Goal: Information Seeking & Learning: Learn about a topic

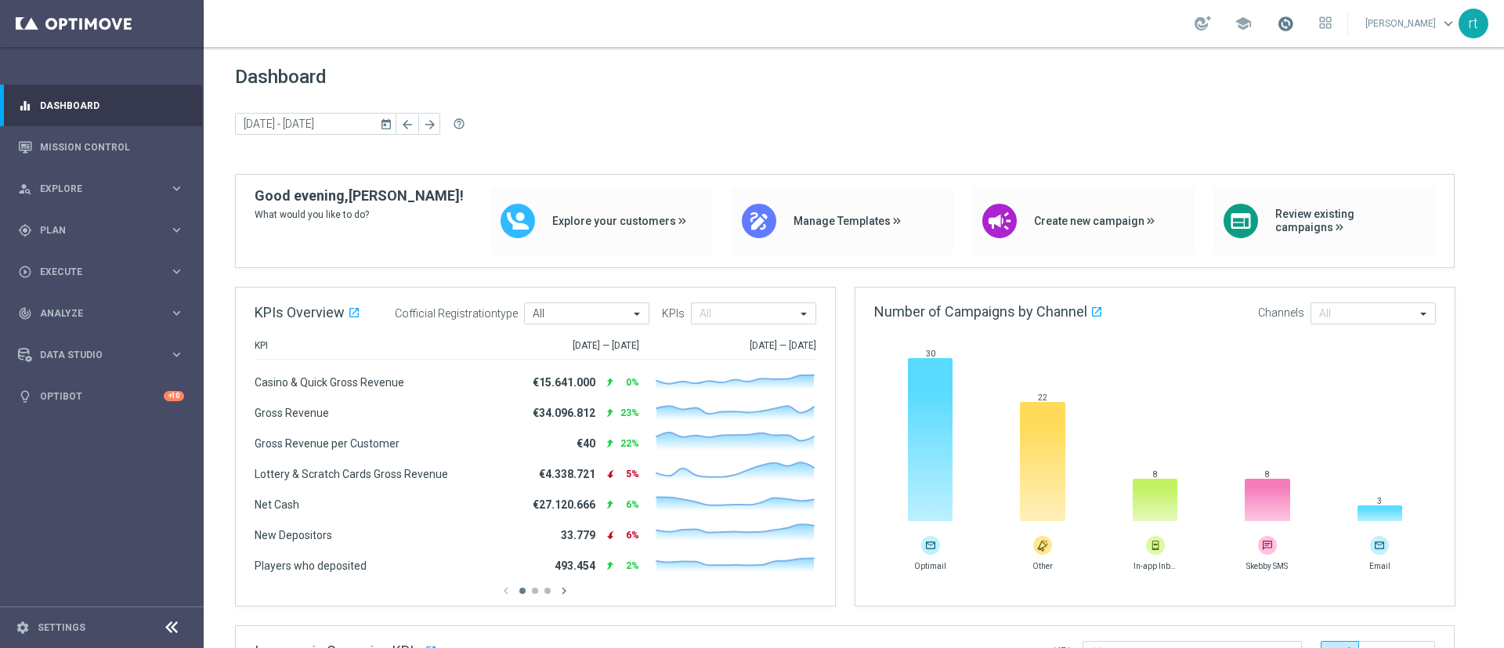
click at [1294, 20] on span at bounding box center [1285, 23] width 17 height 17
click at [871, 104] on div "Dashboard [DATE] [DATE] - [DATE] arrow_back arrow_forward help_outline" at bounding box center [853, 120] width 1237 height 108
click at [85, 154] on link "Mission Control" at bounding box center [112, 147] width 144 height 42
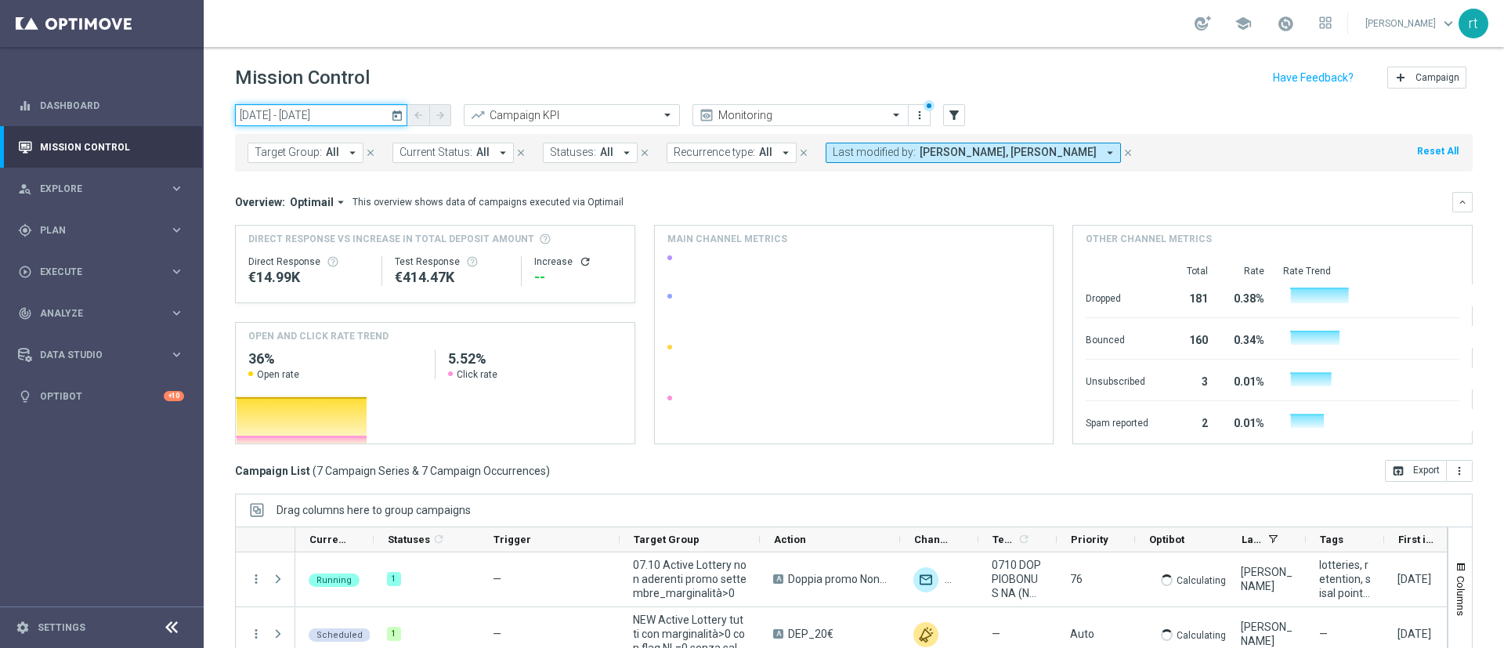
click at [326, 113] on input "[DATE] - [DATE]" at bounding box center [321, 115] width 172 height 22
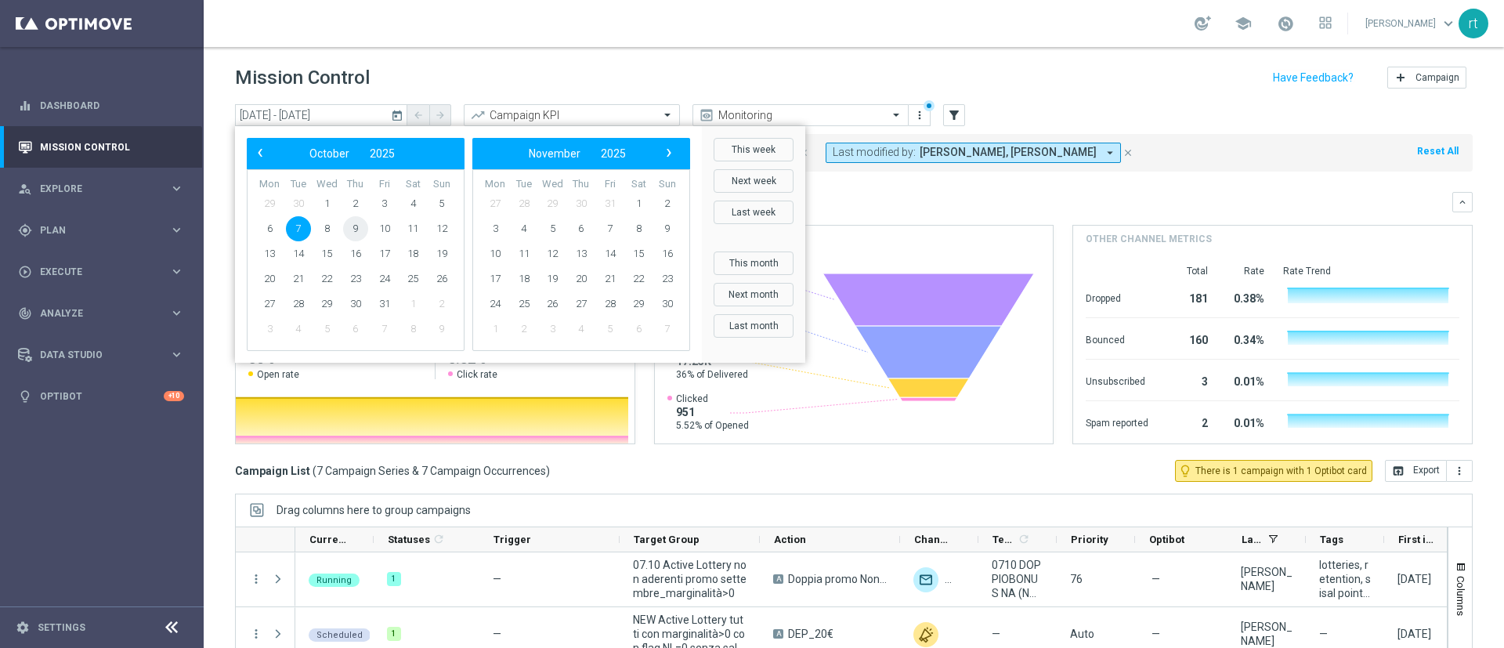
click at [360, 226] on span "9" at bounding box center [355, 228] width 25 height 25
type input "[DATE] - [DATE]"
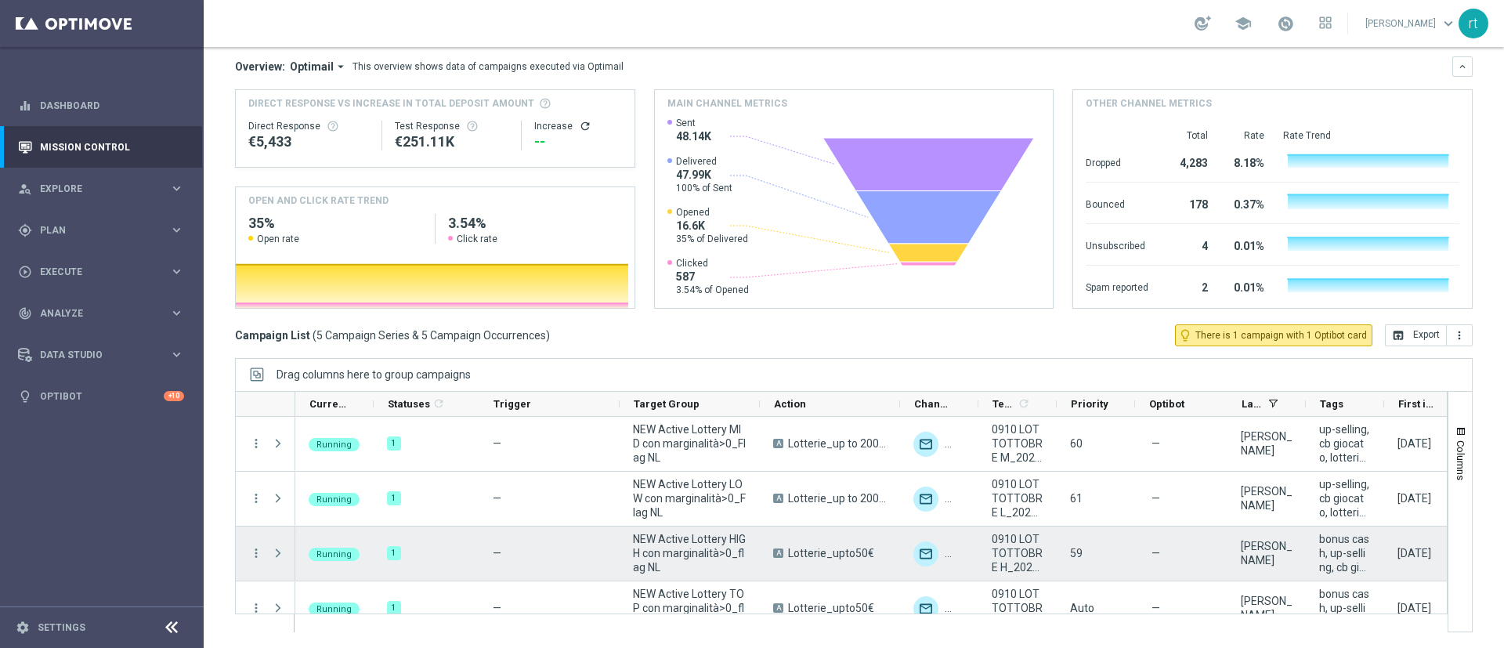
scroll to position [78, 0]
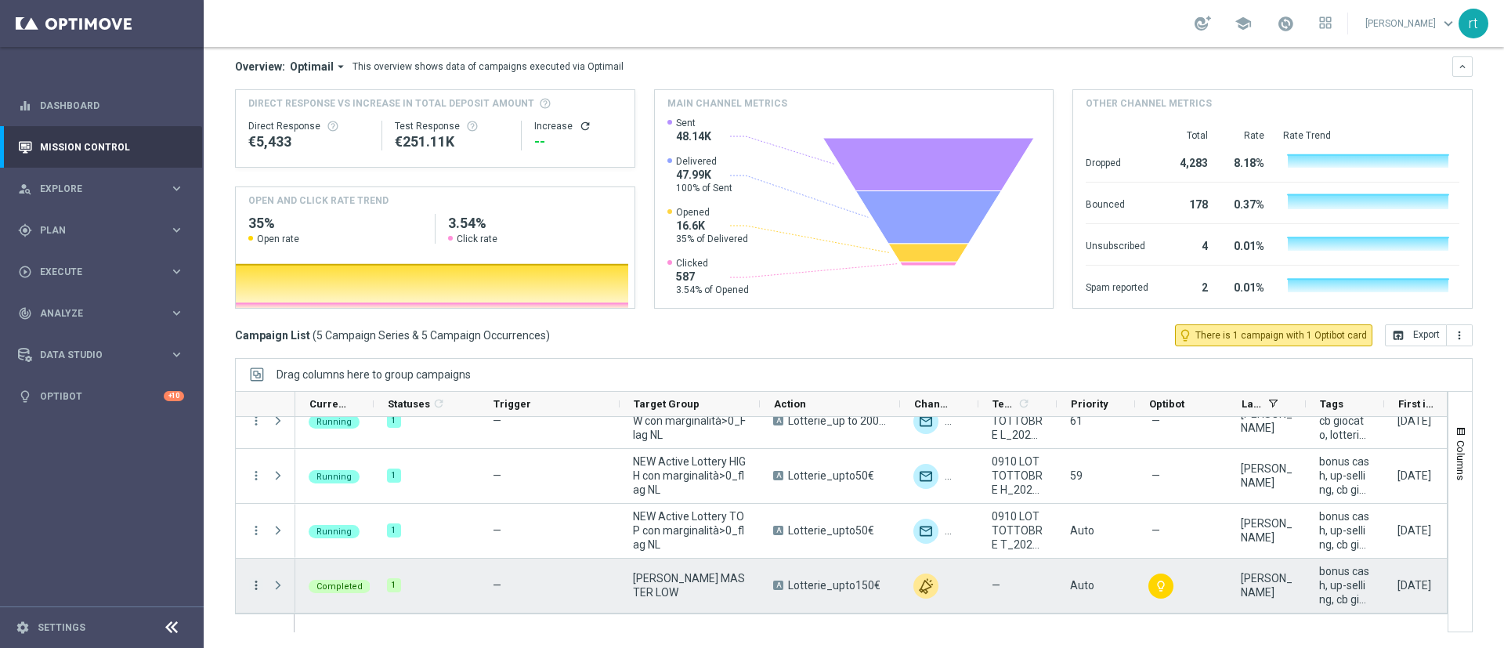
click at [256, 583] on icon "more_vert" at bounding box center [256, 585] width 14 height 14
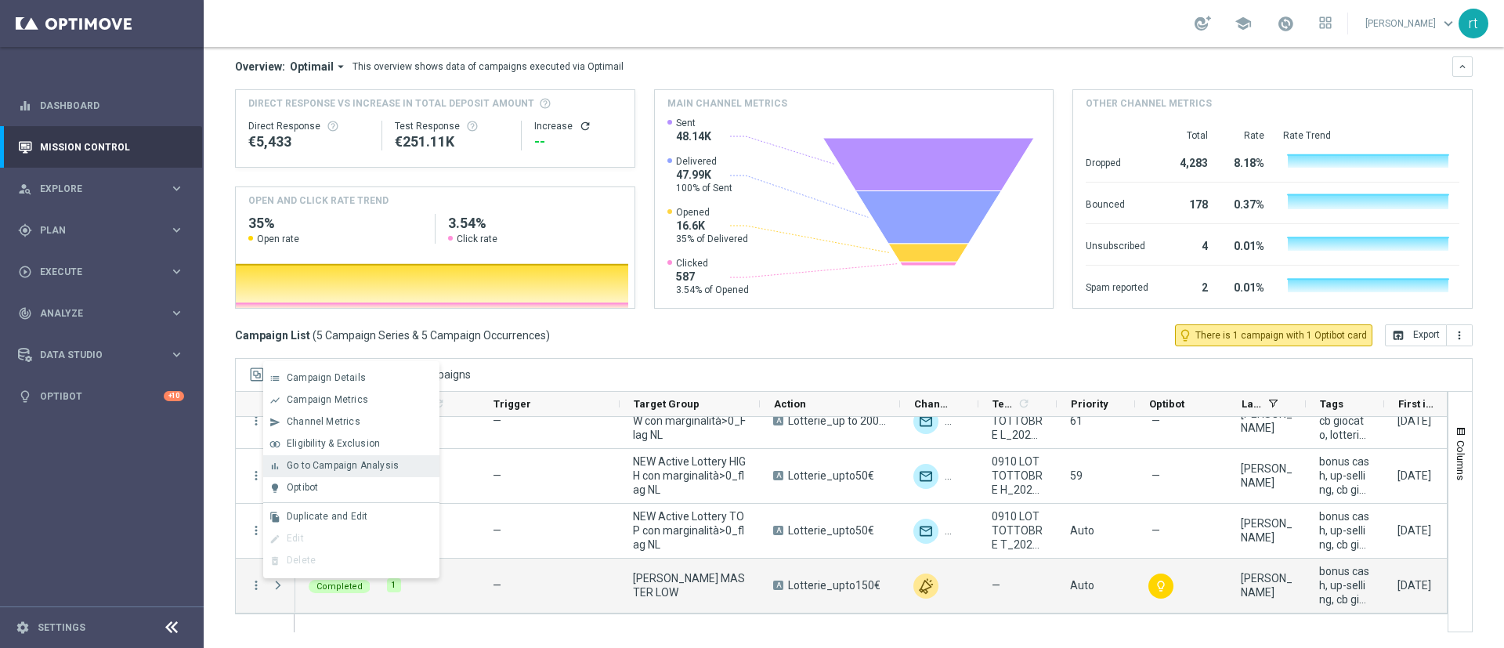
click at [361, 470] on span "Go to Campaign Analysis" at bounding box center [343, 465] width 112 height 11
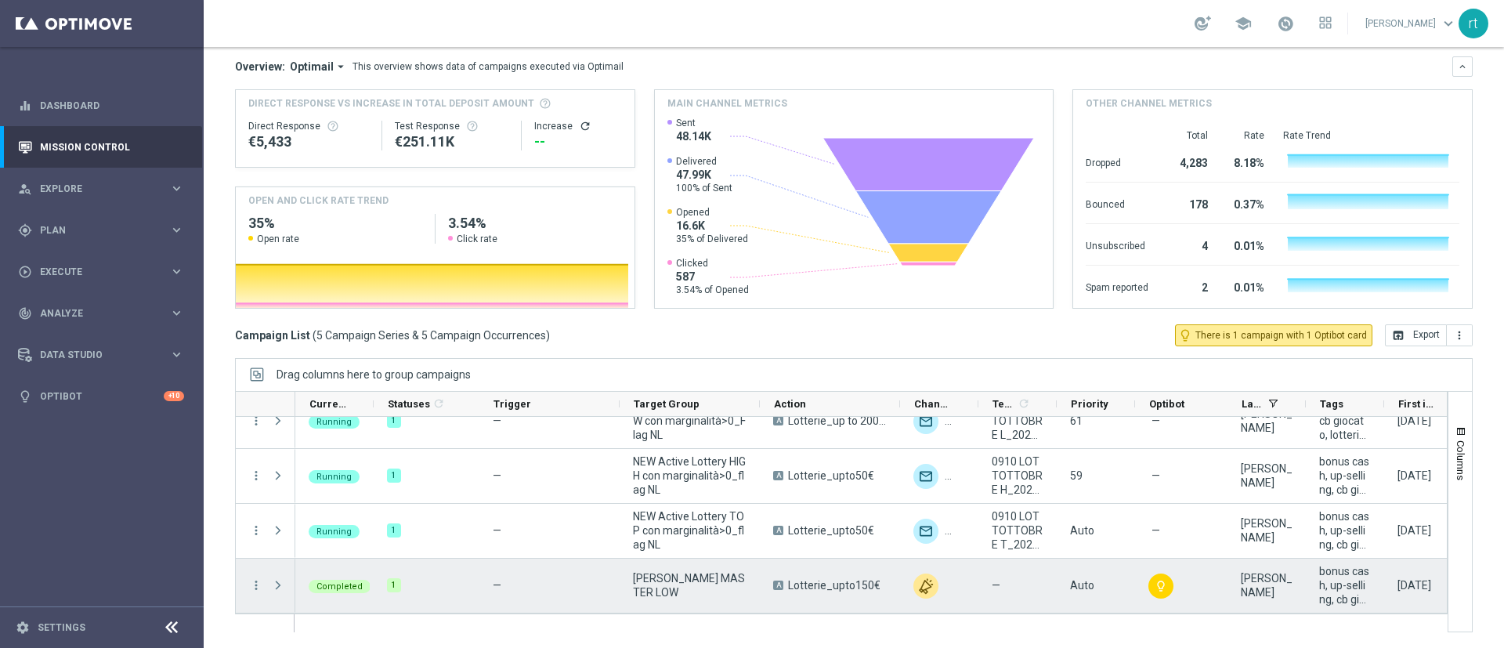
click at [250, 593] on div "more_vert" at bounding box center [250, 585] width 28 height 54
click at [256, 588] on icon "more_vert" at bounding box center [256, 585] width 14 height 14
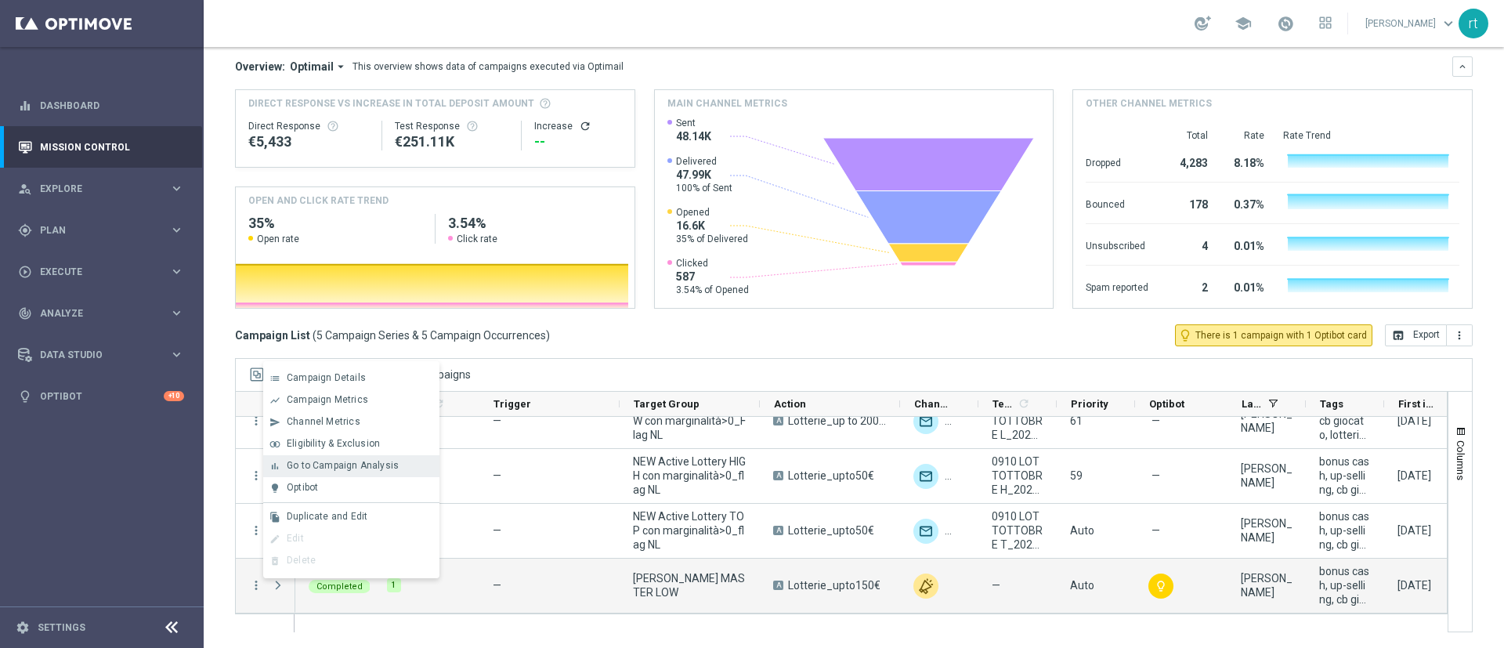
click at [403, 469] on div "Go to Campaign Analysis" at bounding box center [360, 465] width 146 height 11
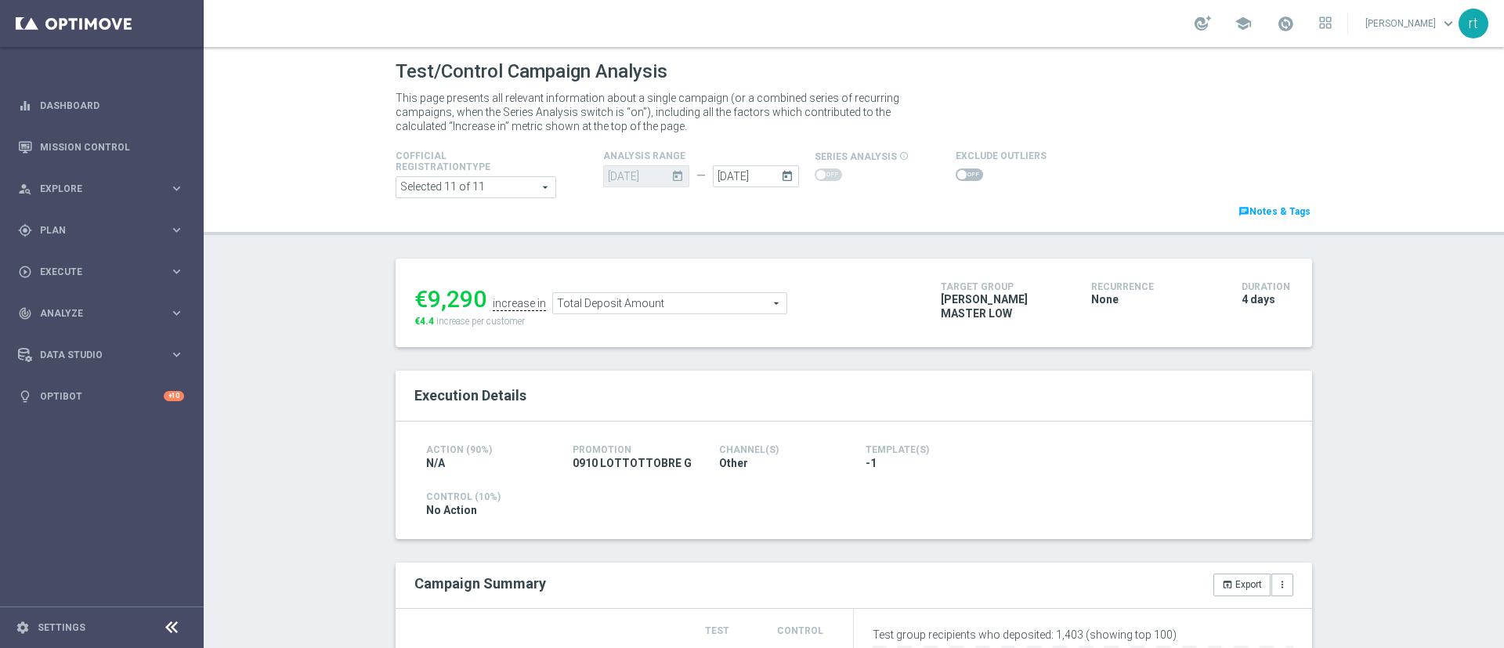
click at [1295, 32] on link at bounding box center [1285, 24] width 20 height 25
click at [1005, 86] on div "Test/Control Campaign Analysis" at bounding box center [854, 71] width 916 height 31
click at [955, 175] on span at bounding box center [968, 174] width 27 height 13
click at [955, 175] on input "checkbox" at bounding box center [968, 174] width 27 height 13
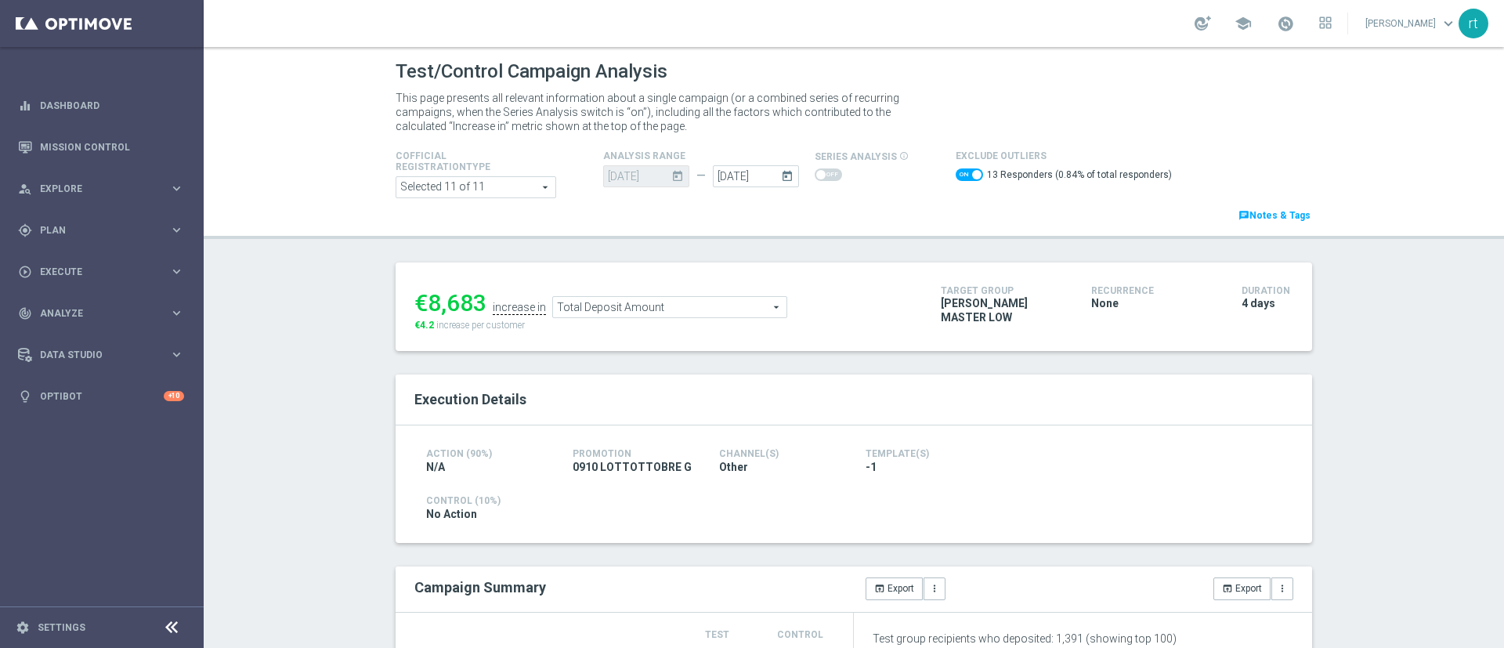
click at [955, 177] on span at bounding box center [968, 174] width 27 height 13
click at [955, 177] on input "checkbox" at bounding box center [968, 174] width 27 height 13
checkbox input "false"
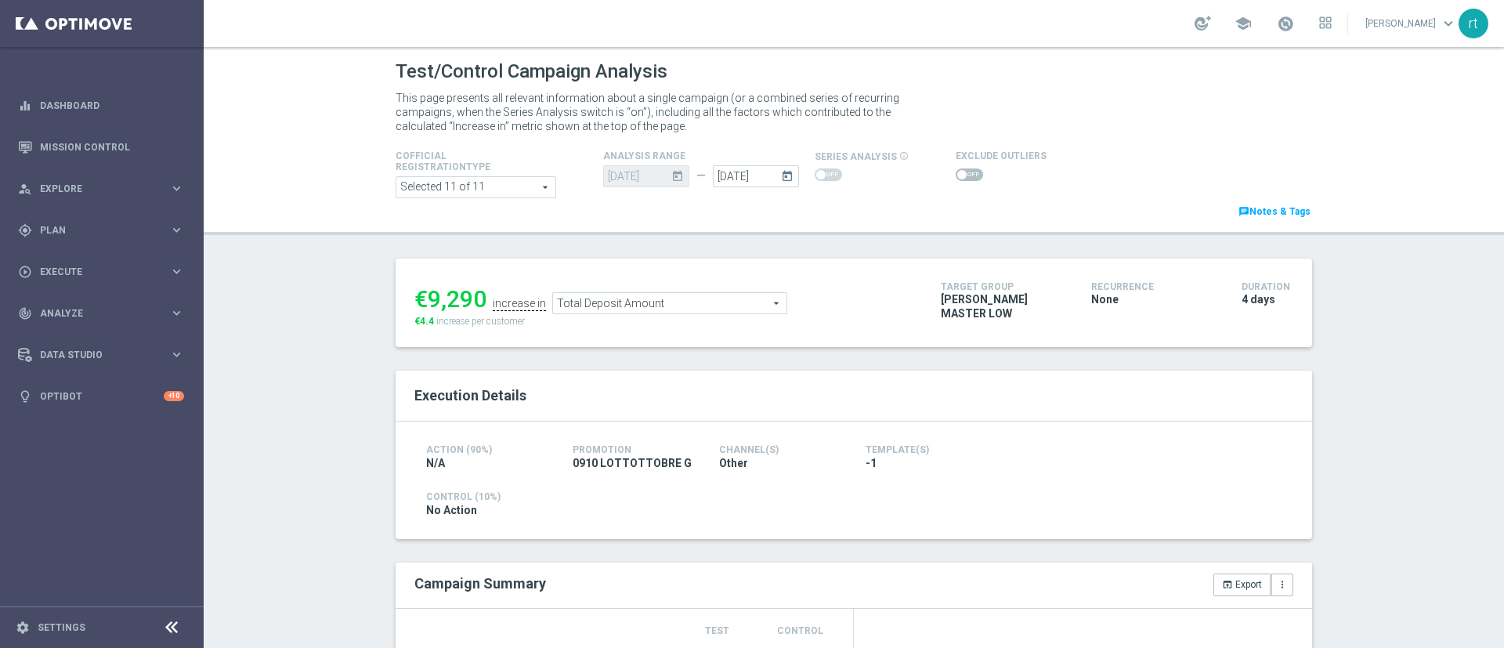
click at [575, 309] on span "Total Deposit Amount" at bounding box center [669, 303] width 233 height 20
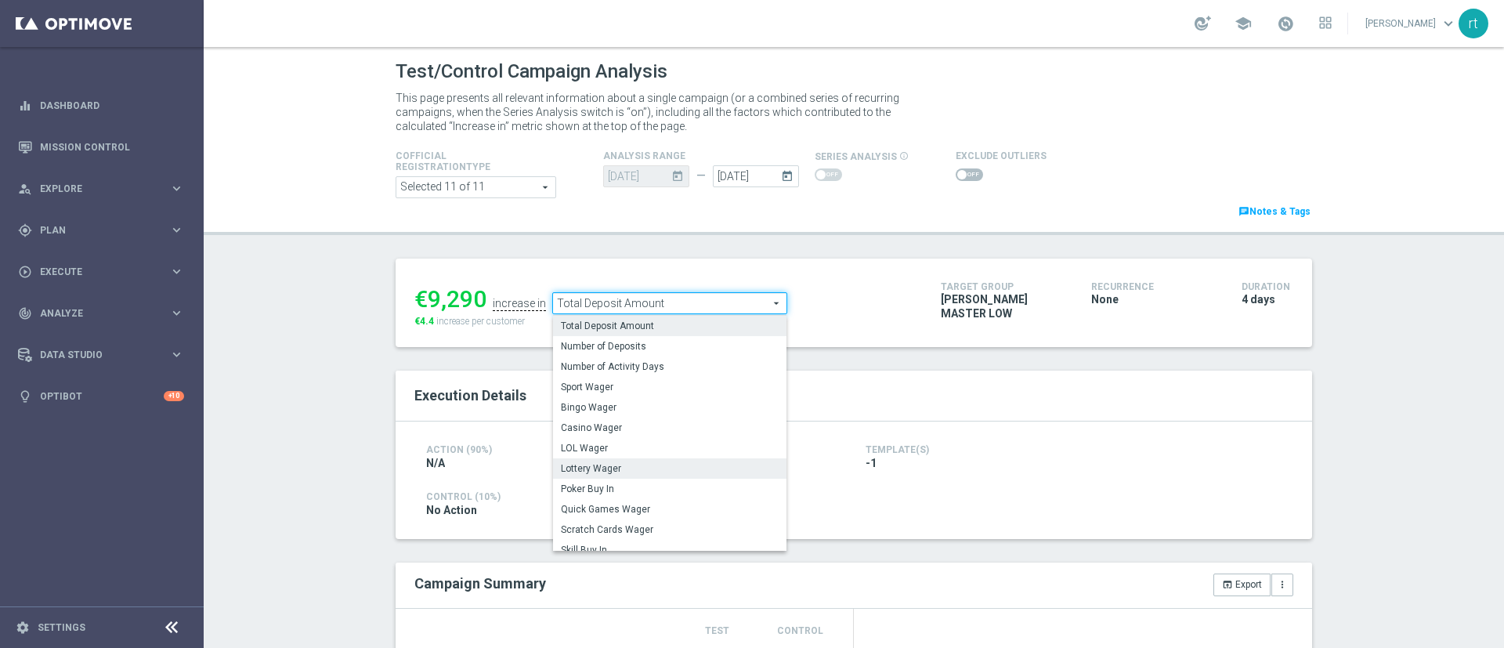
click at [606, 474] on span "Lottery Wager" at bounding box center [670, 468] width 218 height 13
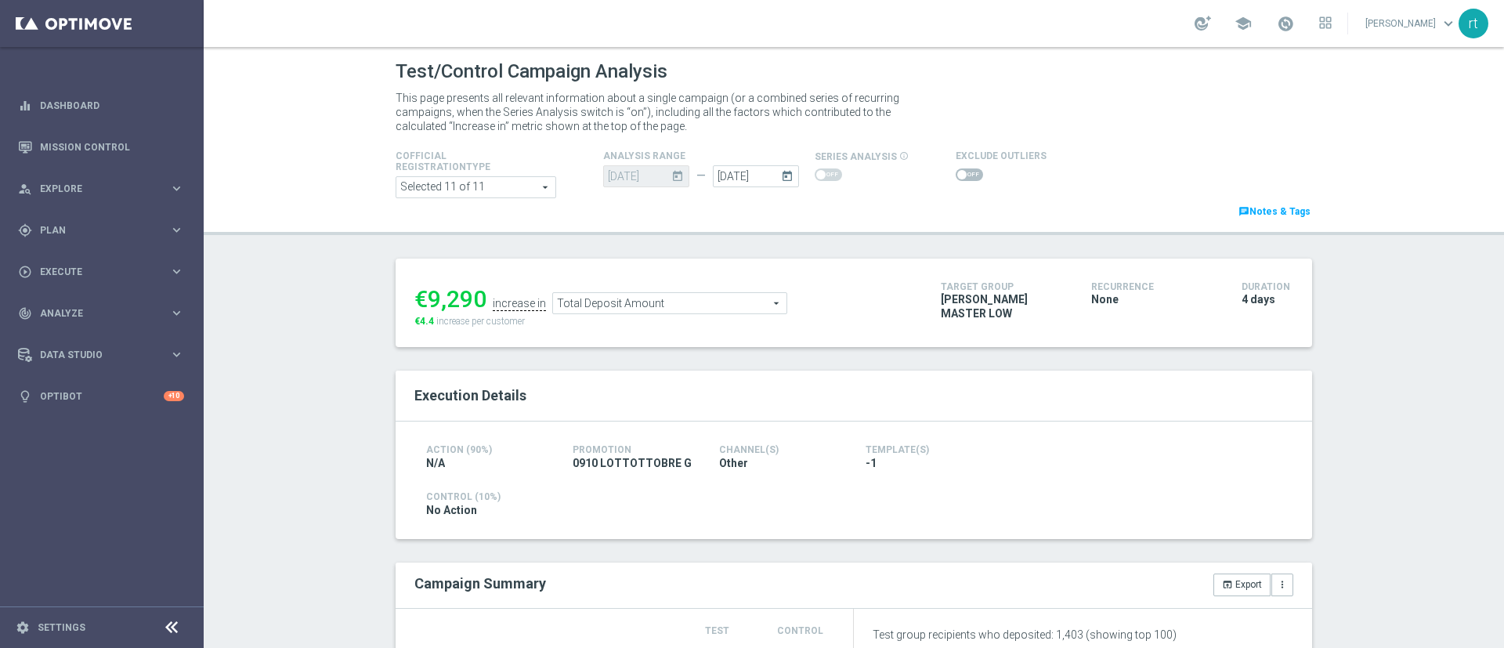
type input "Lottery Wager"
click at [956, 172] on span at bounding box center [968, 174] width 27 height 13
click at [956, 172] on input "checkbox" at bounding box center [968, 174] width 27 height 13
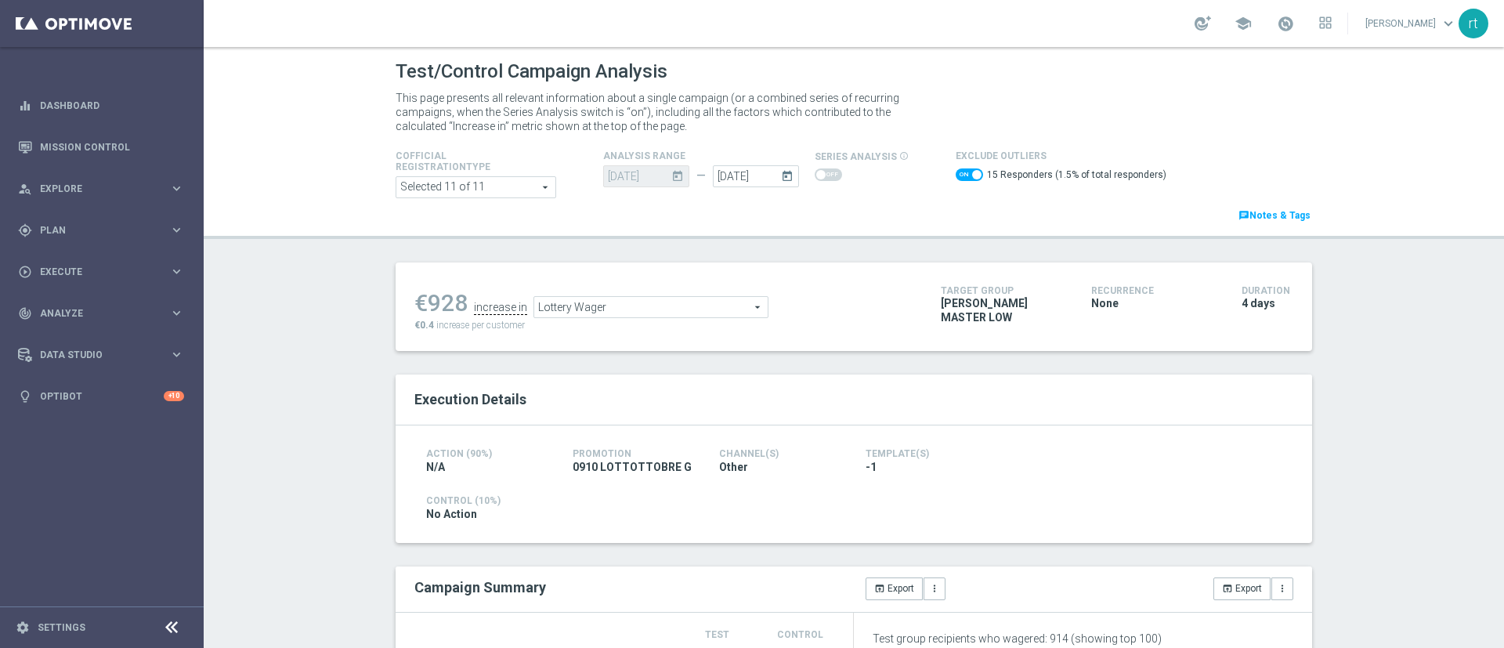
click at [955, 173] on span at bounding box center [968, 174] width 27 height 13
click at [955, 173] on input "checkbox" at bounding box center [968, 174] width 27 height 13
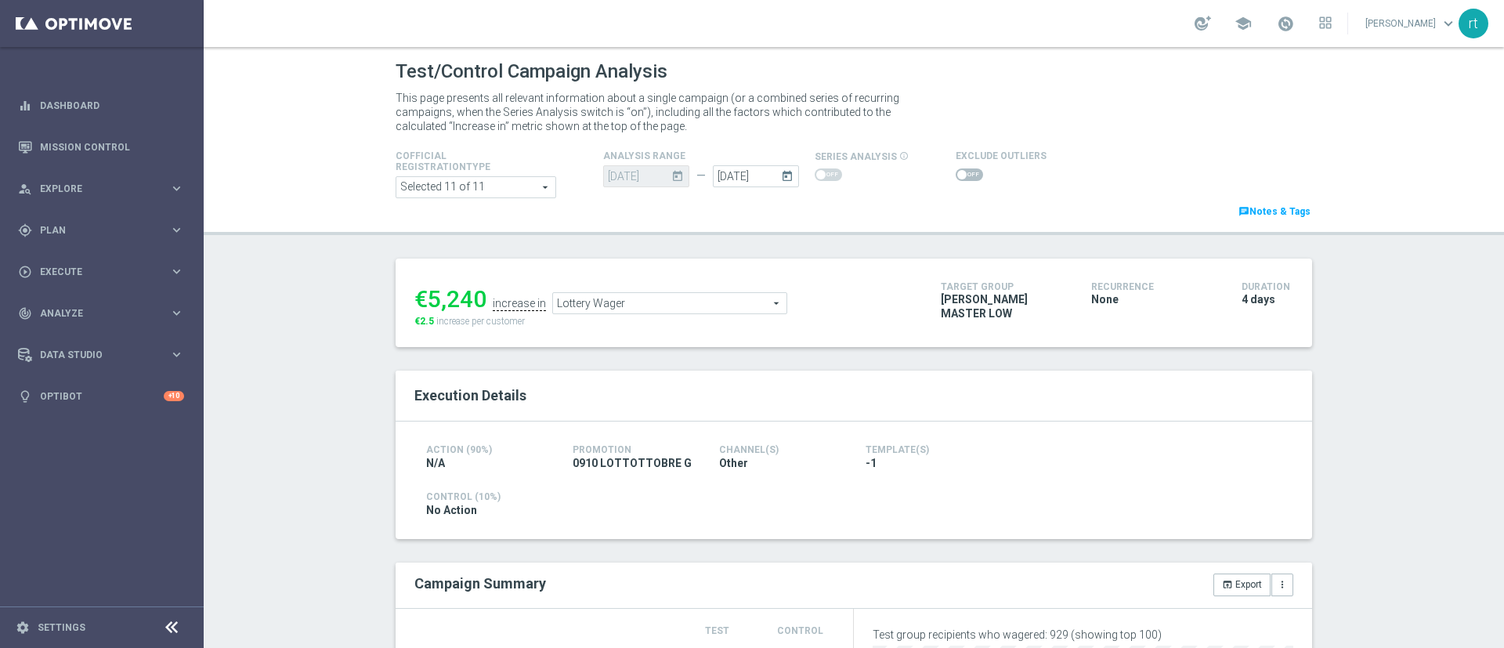
click at [957, 175] on span at bounding box center [961, 174] width 9 height 9
click at [955, 175] on input "checkbox" at bounding box center [968, 174] width 27 height 13
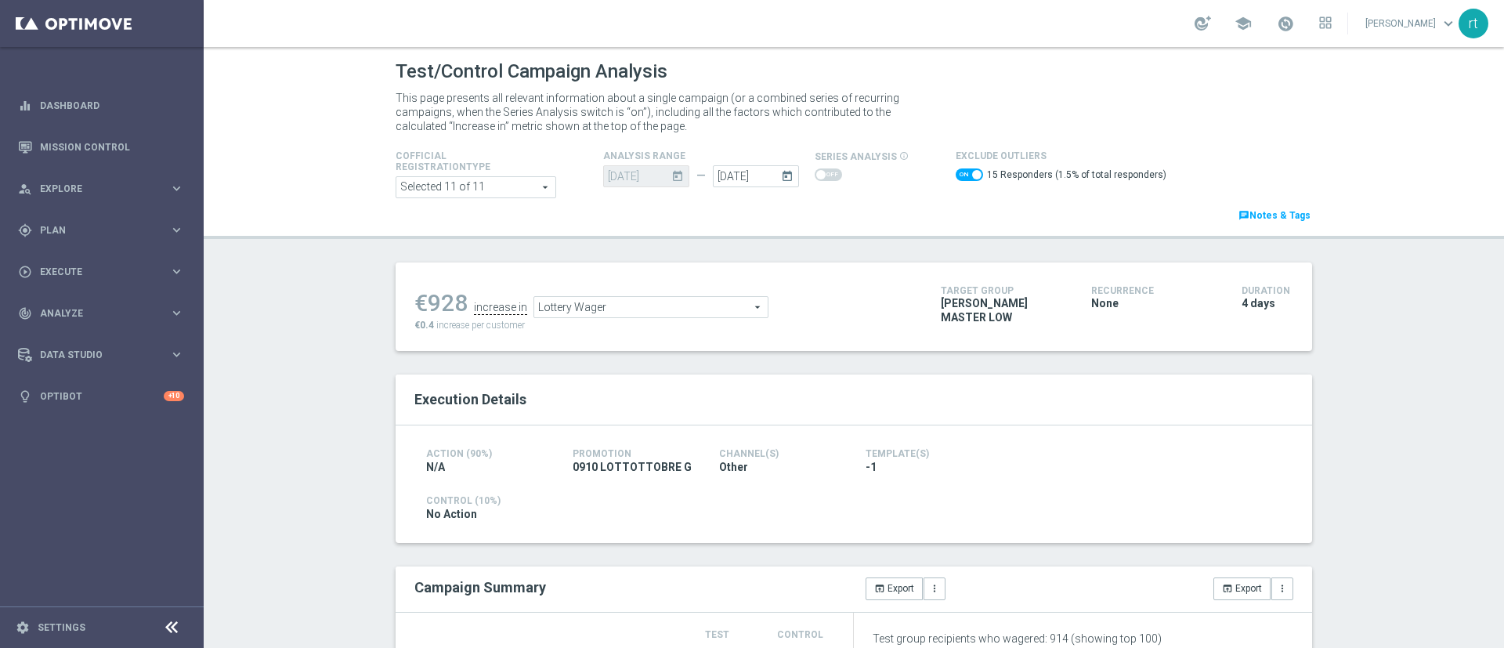
click at [623, 303] on span "Lottery Wager" at bounding box center [650, 307] width 233 height 20
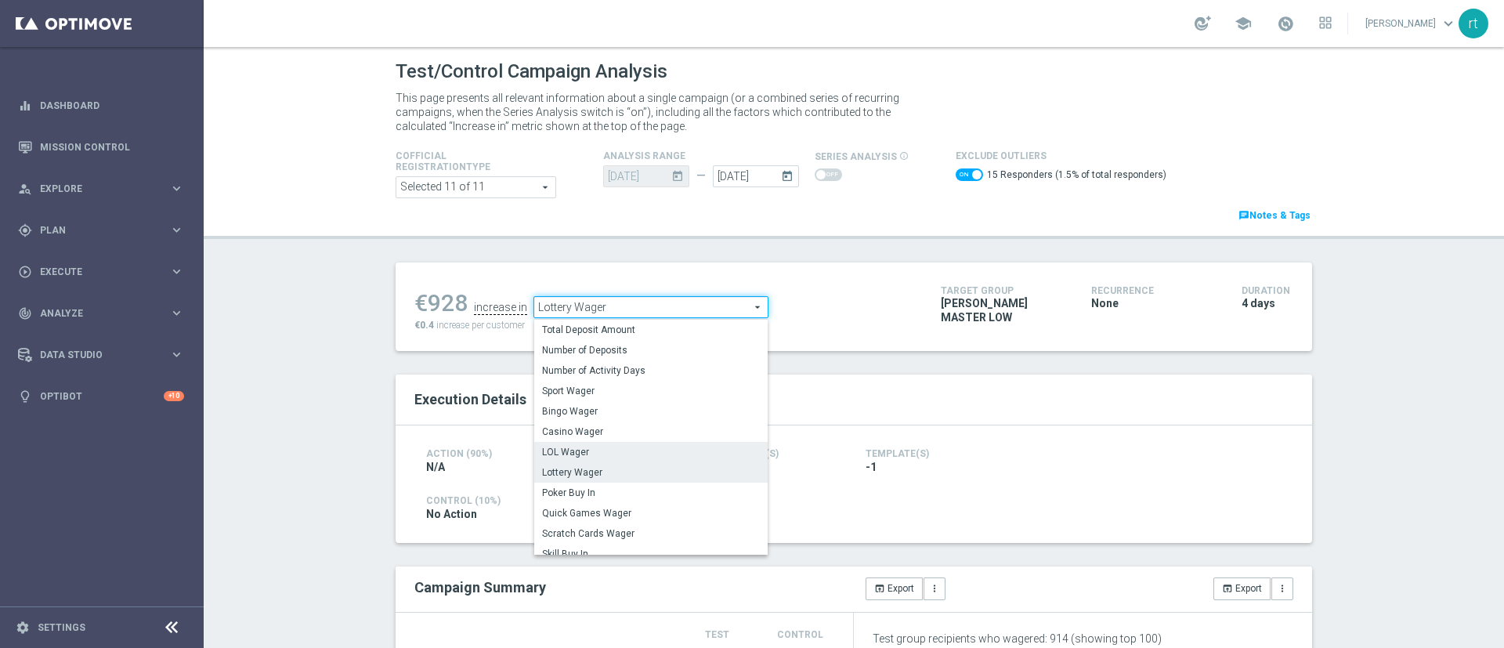
click at [576, 446] on span "LOL Wager" at bounding box center [651, 452] width 218 height 13
checkbox input "false"
type input "LOL Wager"
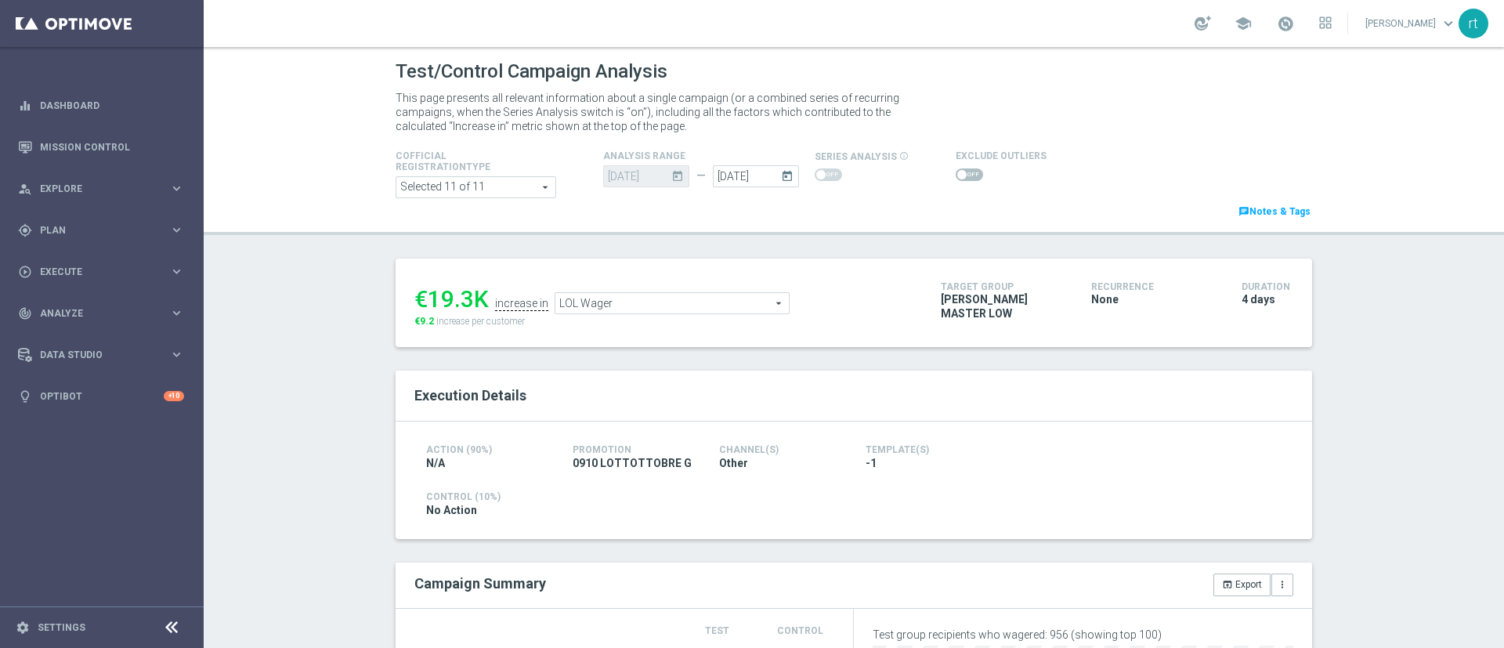
click at [957, 174] on span at bounding box center [961, 174] width 9 height 9
click at [955, 174] on input "checkbox" at bounding box center [968, 174] width 27 height 13
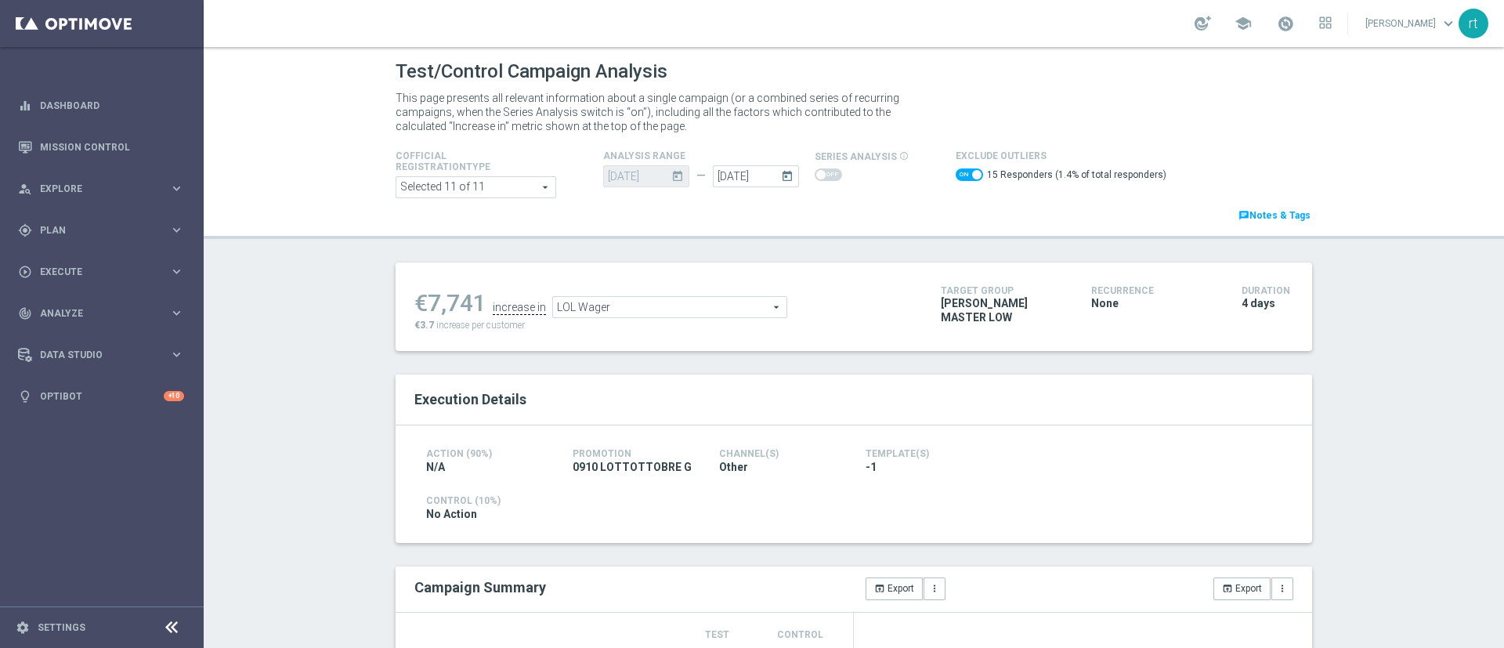
click at [955, 171] on span at bounding box center [968, 174] width 27 height 13
click at [955, 171] on input "checkbox" at bounding box center [968, 174] width 27 height 13
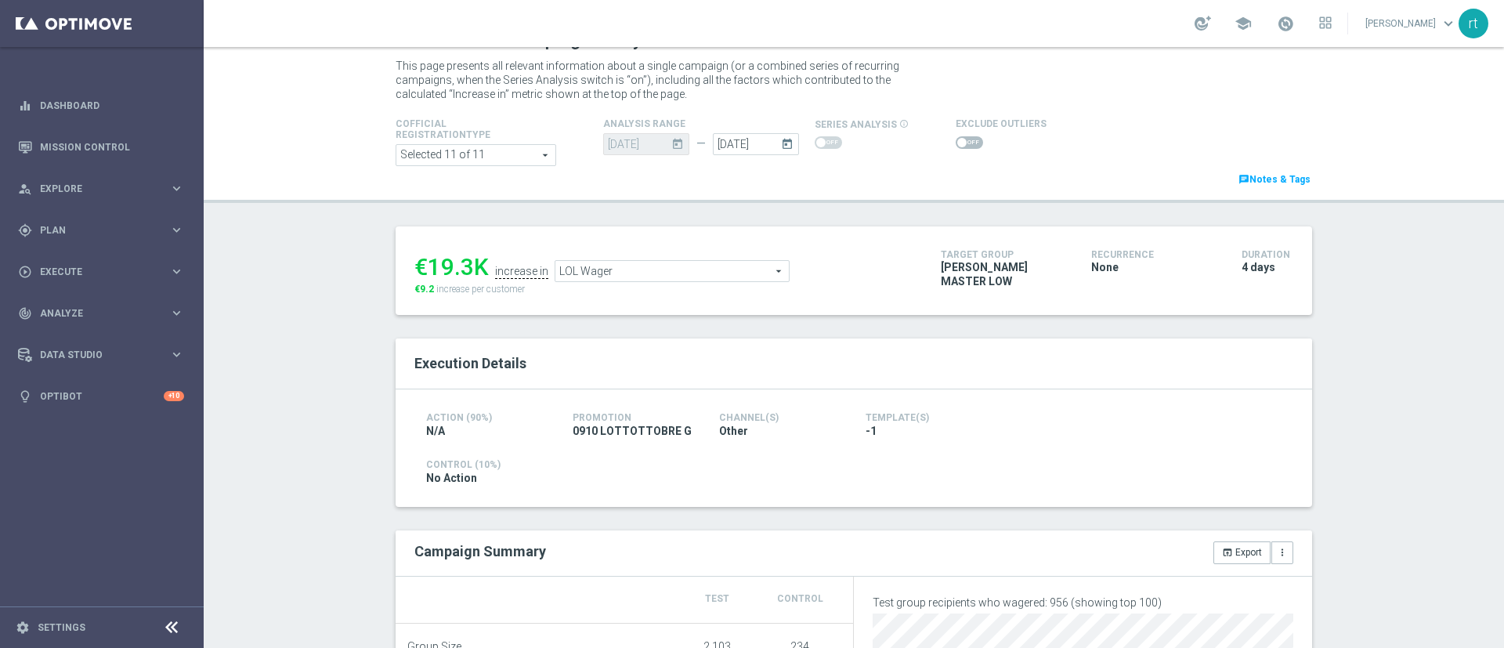
scroll to position [31, 0]
click at [959, 150] on span at bounding box center [968, 144] width 27 height 13
click at [959, 150] on input "checkbox" at bounding box center [968, 144] width 27 height 13
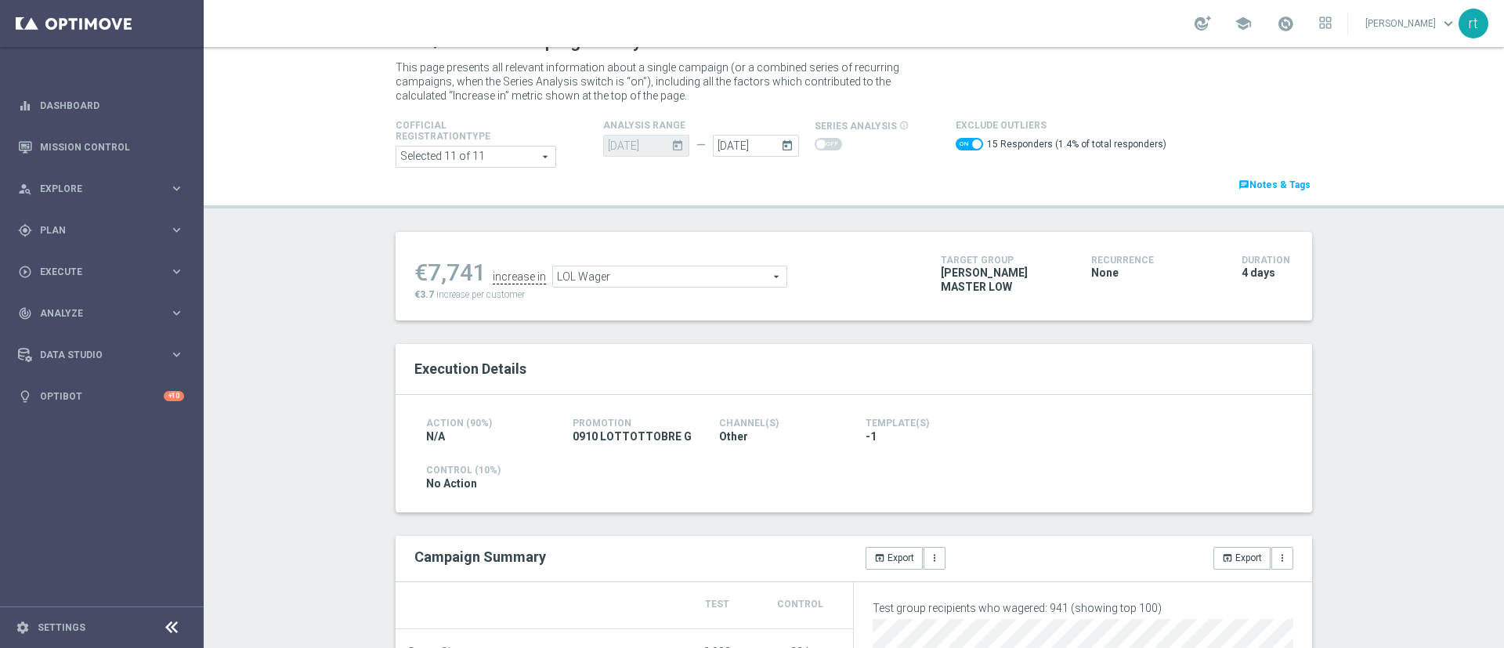
click at [955, 148] on span at bounding box center [968, 144] width 27 height 13
click at [955, 148] on input "checkbox" at bounding box center [968, 144] width 27 height 13
checkbox input "false"
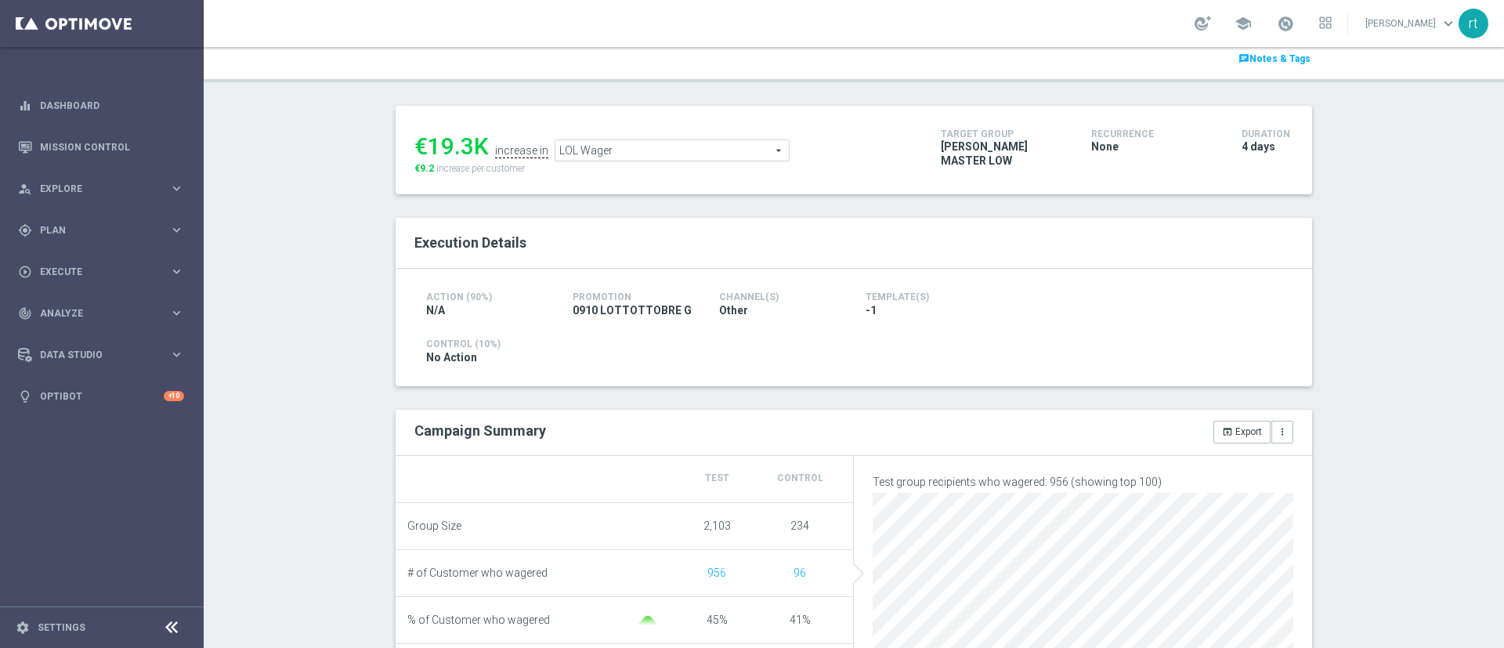
scroll to position [141, 0]
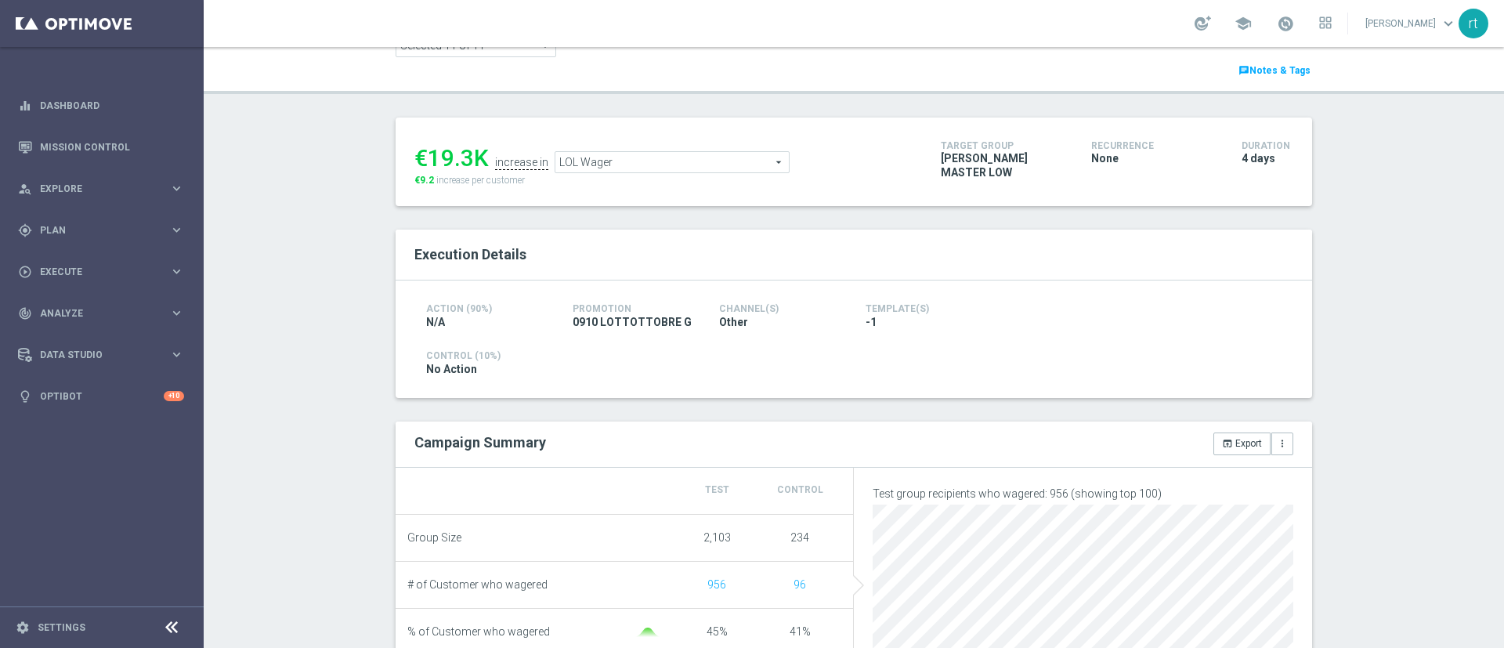
click at [580, 157] on span "LOL Wager" at bounding box center [671, 162] width 233 height 20
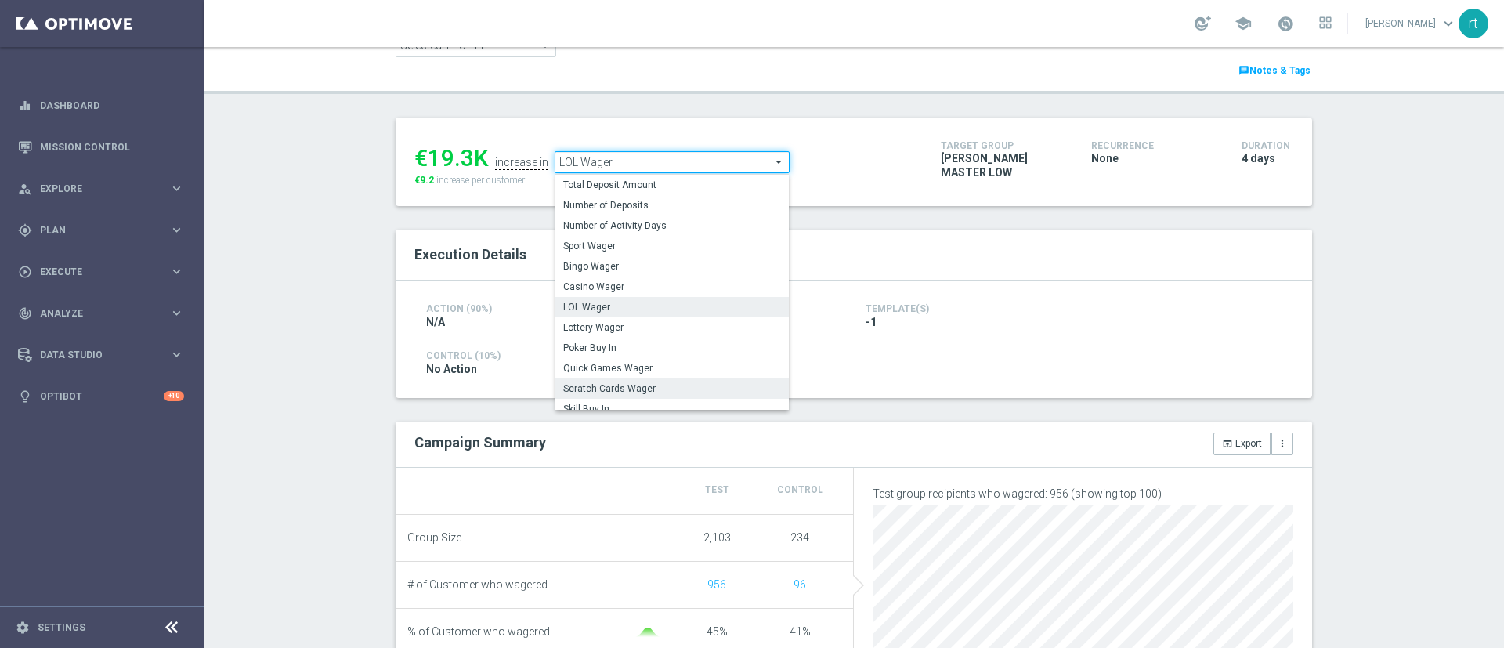
click at [606, 388] on span "Scratch Cards Wager" at bounding box center [672, 388] width 218 height 13
type input "Scratch Cards Wager"
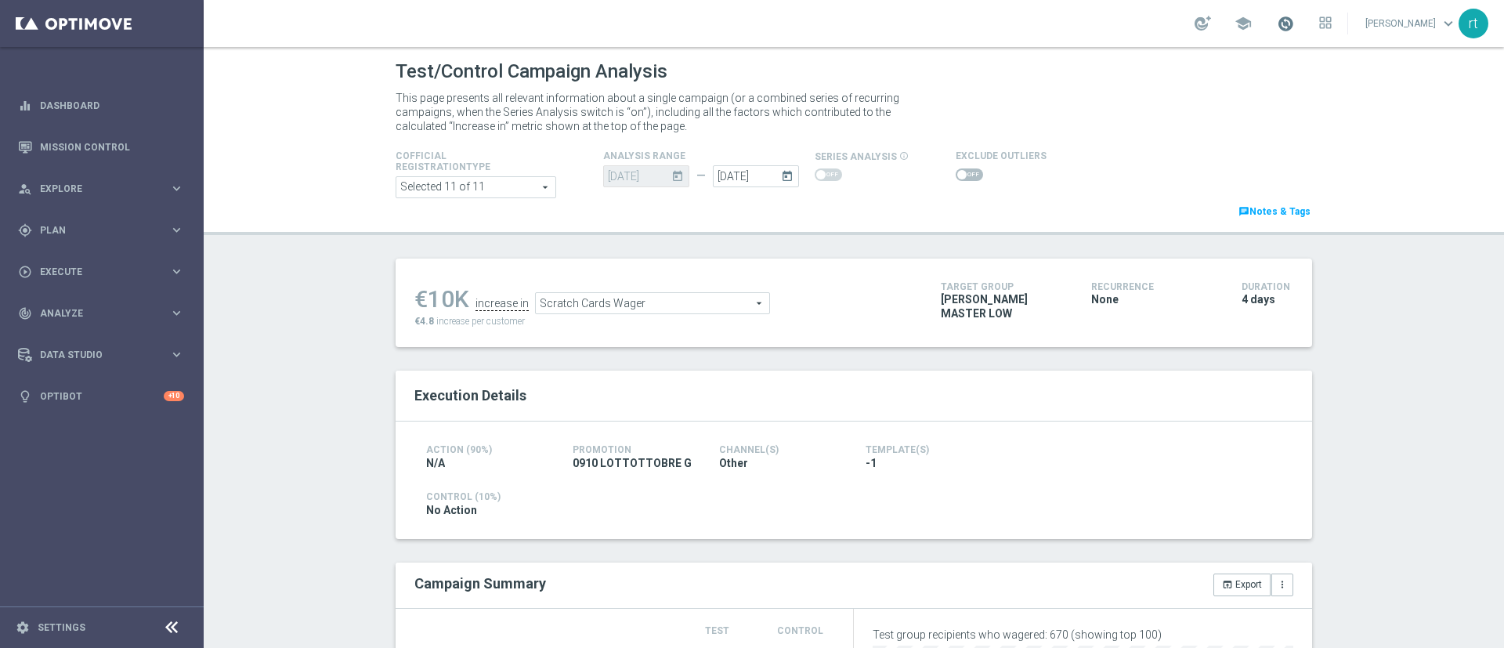
click at [1294, 18] on span at bounding box center [1285, 23] width 17 height 17
click at [1059, 62] on div "Test/Control Campaign Analysis" at bounding box center [854, 71] width 916 height 31
click at [955, 177] on span at bounding box center [968, 174] width 27 height 13
click at [955, 177] on input "checkbox" at bounding box center [968, 174] width 27 height 13
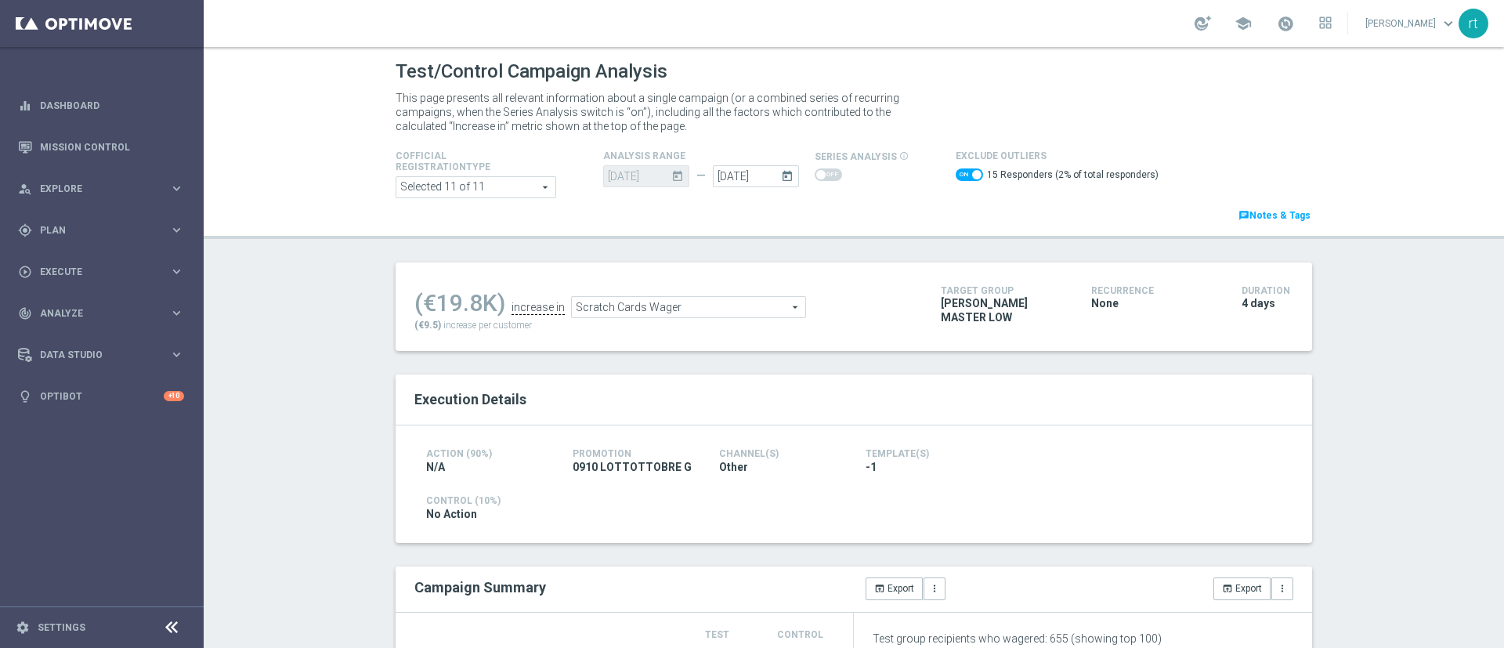
click at [699, 307] on span "Scratch Cards Wager" at bounding box center [688, 307] width 233 height 20
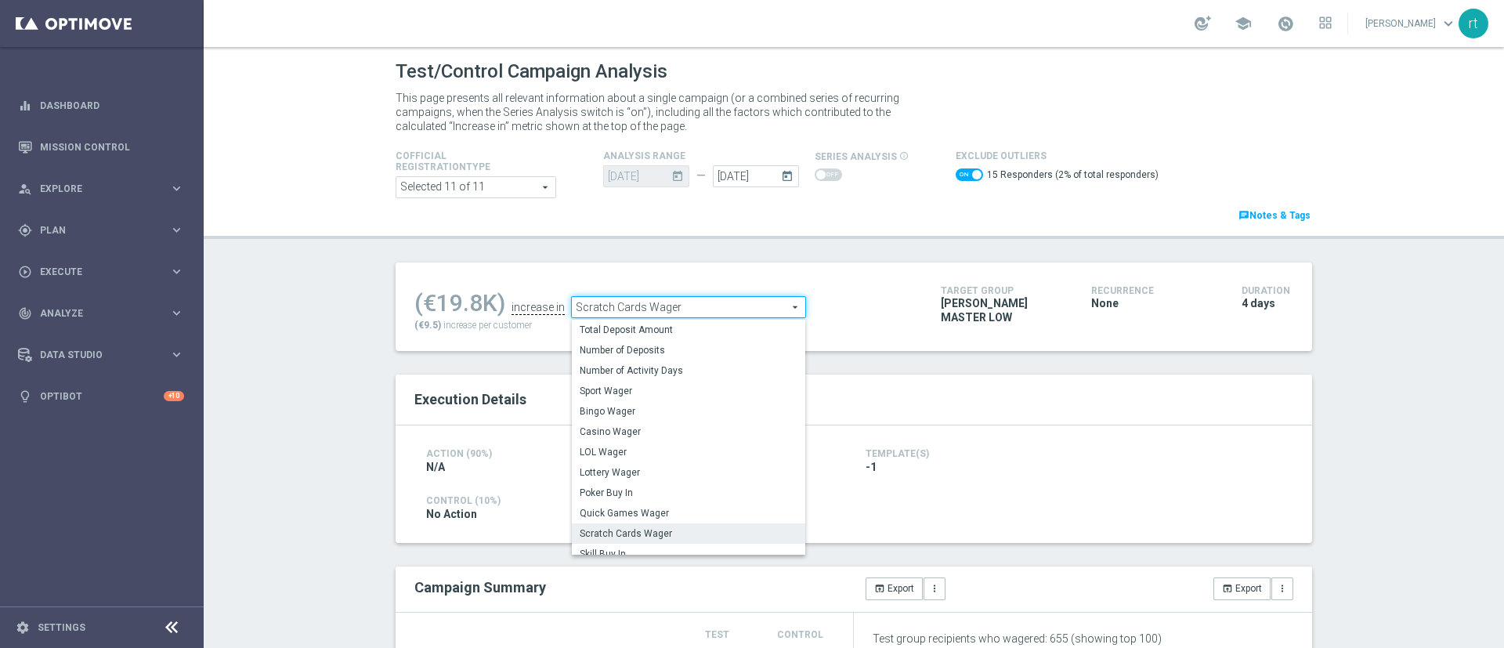
click at [955, 175] on span at bounding box center [968, 174] width 27 height 13
click at [955, 175] on input "checkbox" at bounding box center [968, 174] width 27 height 13
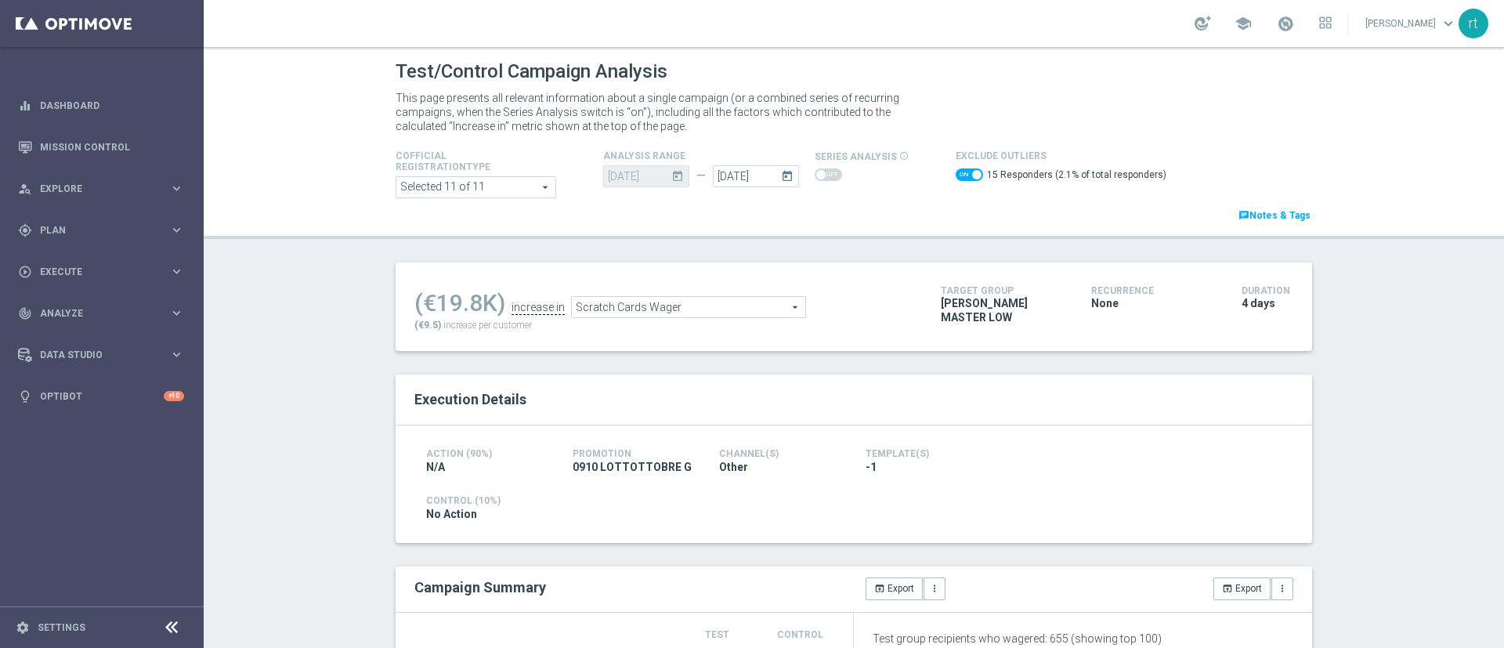
click at [626, 312] on span "Scratch Cards Wager" at bounding box center [688, 307] width 233 height 20
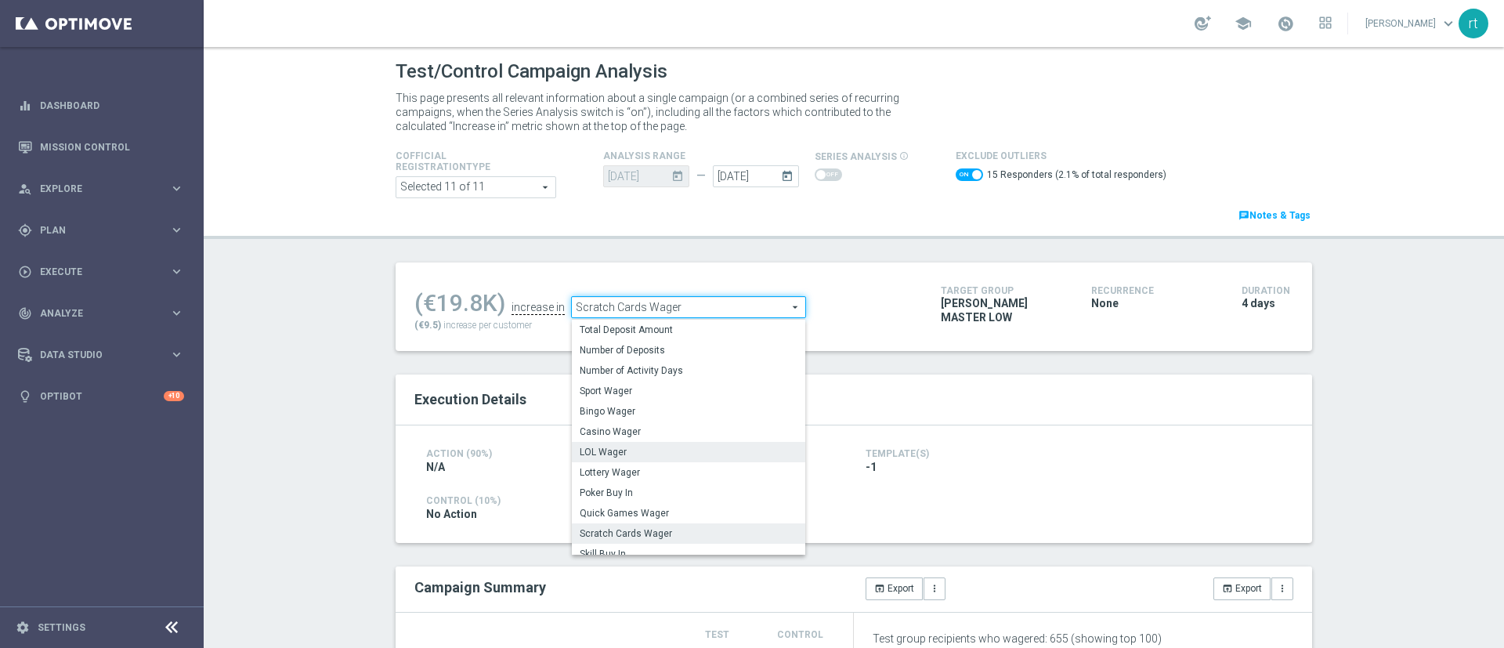
click at [609, 455] on span "LOL Wager" at bounding box center [689, 452] width 218 height 13
checkbox input "false"
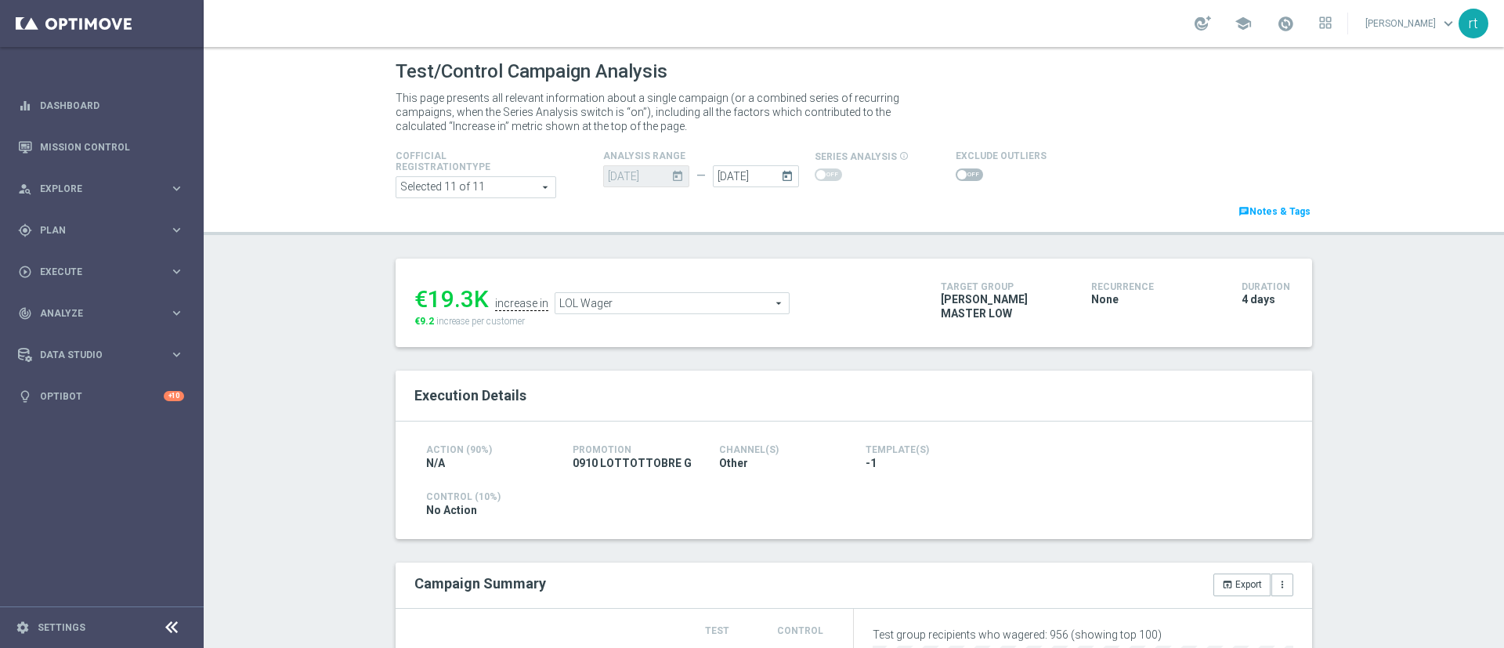
click at [641, 308] on span "LOL Wager" at bounding box center [671, 303] width 233 height 20
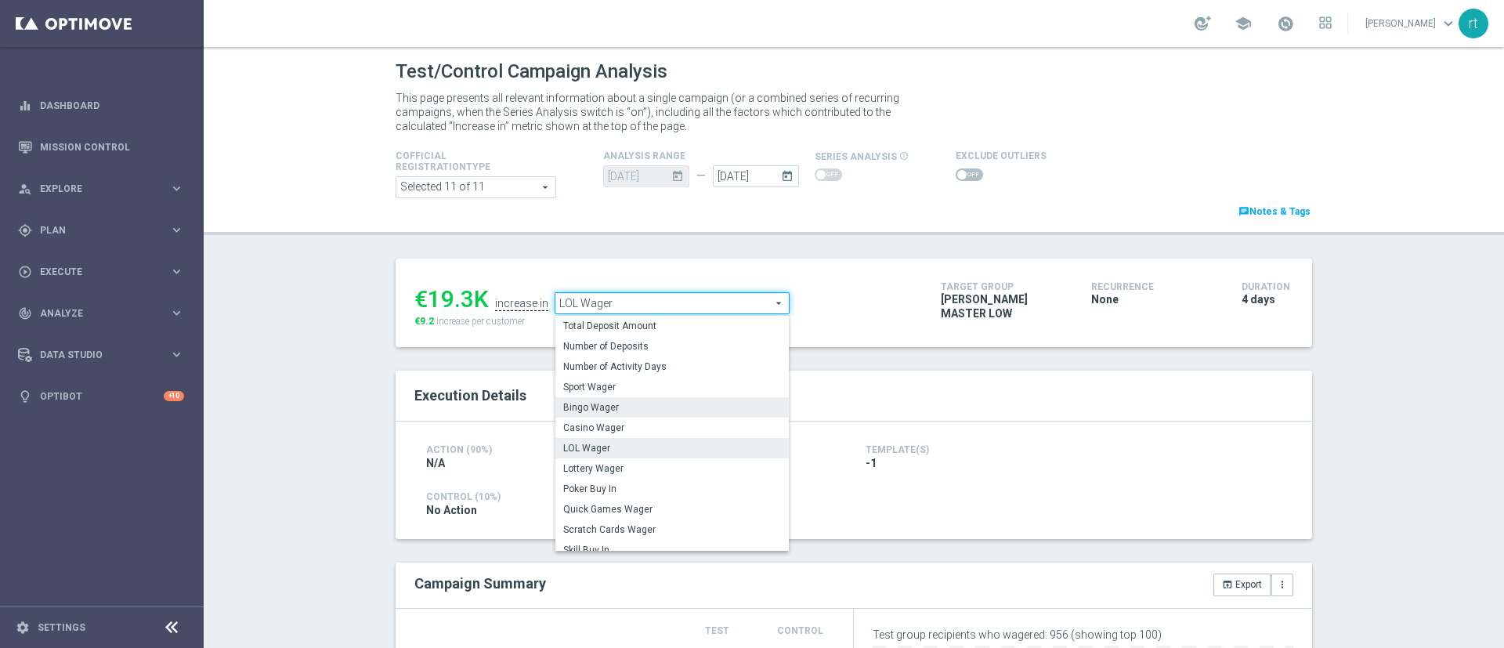
scroll to position [244, 0]
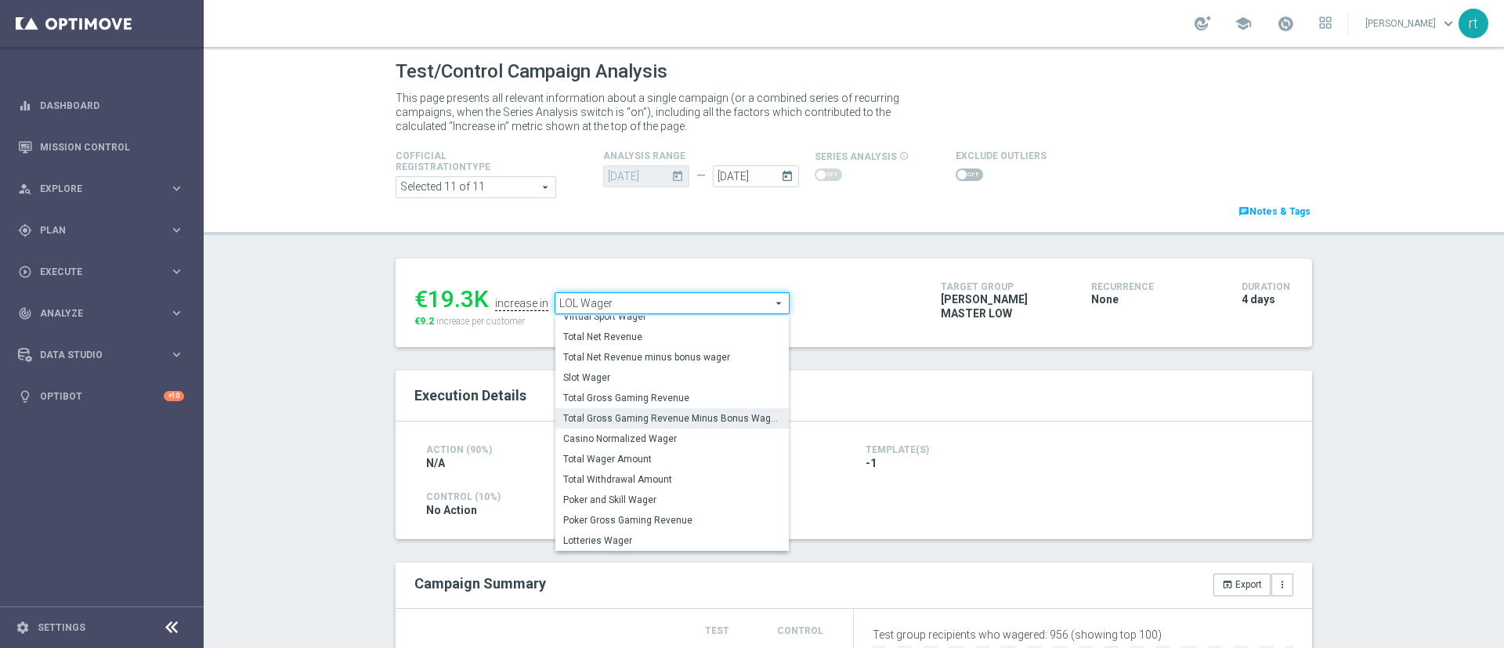
click at [643, 418] on span "Total Gross Gaming Revenue Minus Bonus Wagared" at bounding box center [672, 418] width 218 height 13
type input "Total Gross Gaming Revenue Minus Bonus Wagared"
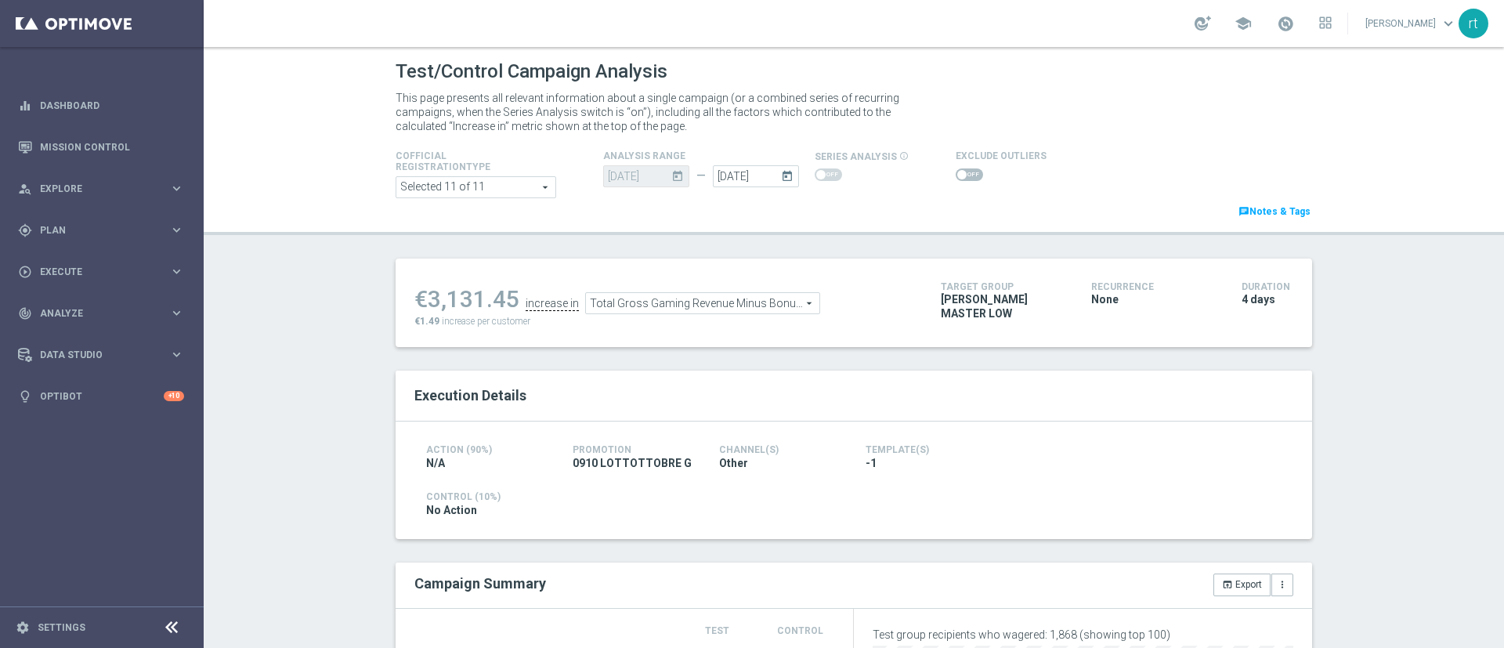
click at [962, 173] on span at bounding box center [968, 174] width 27 height 13
click at [962, 173] on input "checkbox" at bounding box center [968, 174] width 27 height 13
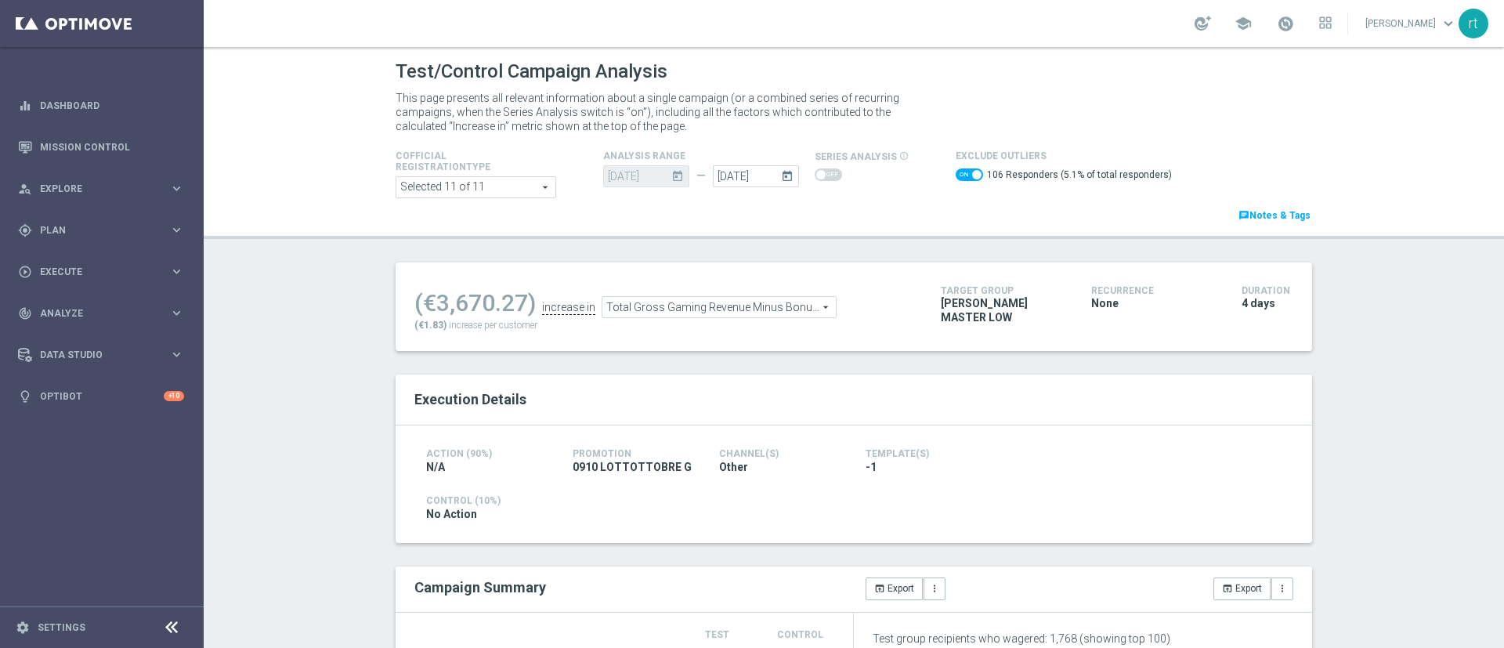
click at [955, 171] on span at bounding box center [968, 174] width 27 height 13
click at [955, 171] on input "checkbox" at bounding box center [968, 174] width 27 height 13
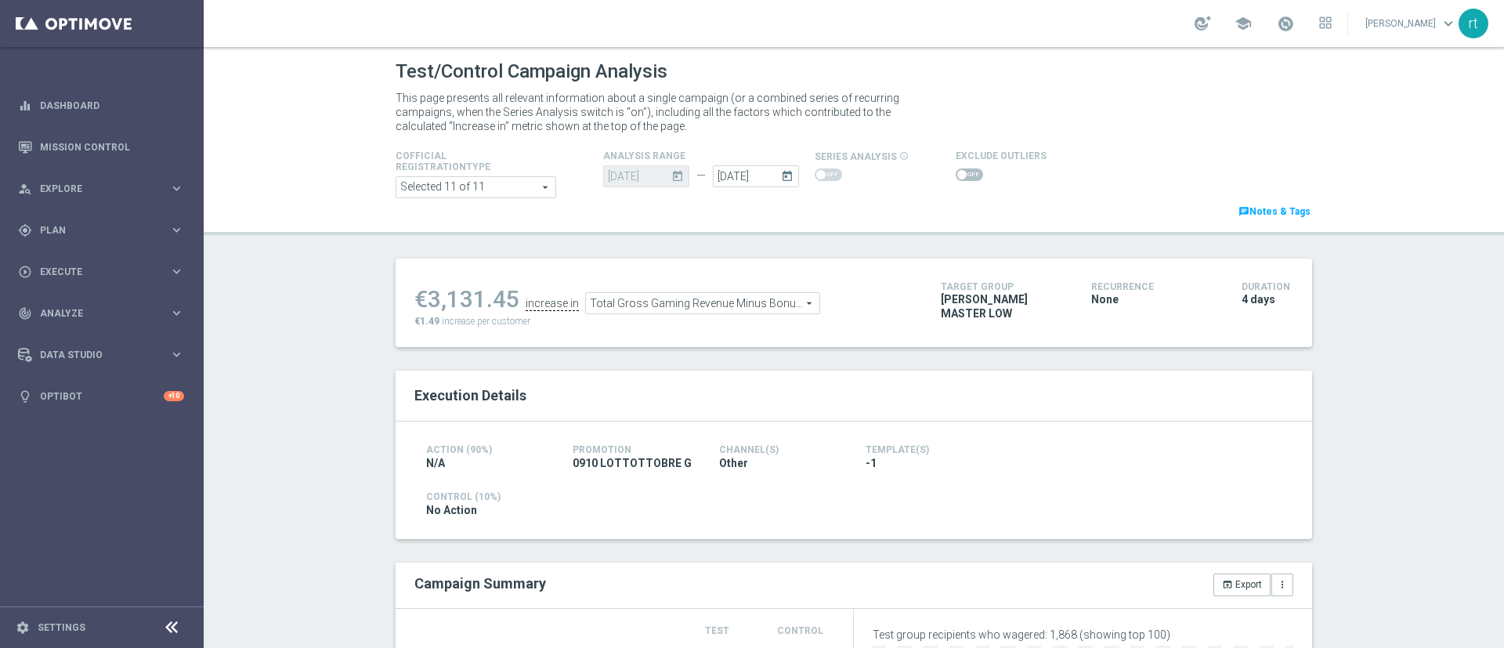
click at [957, 171] on span at bounding box center [961, 174] width 9 height 9
click at [955, 171] on input "checkbox" at bounding box center [968, 174] width 27 height 13
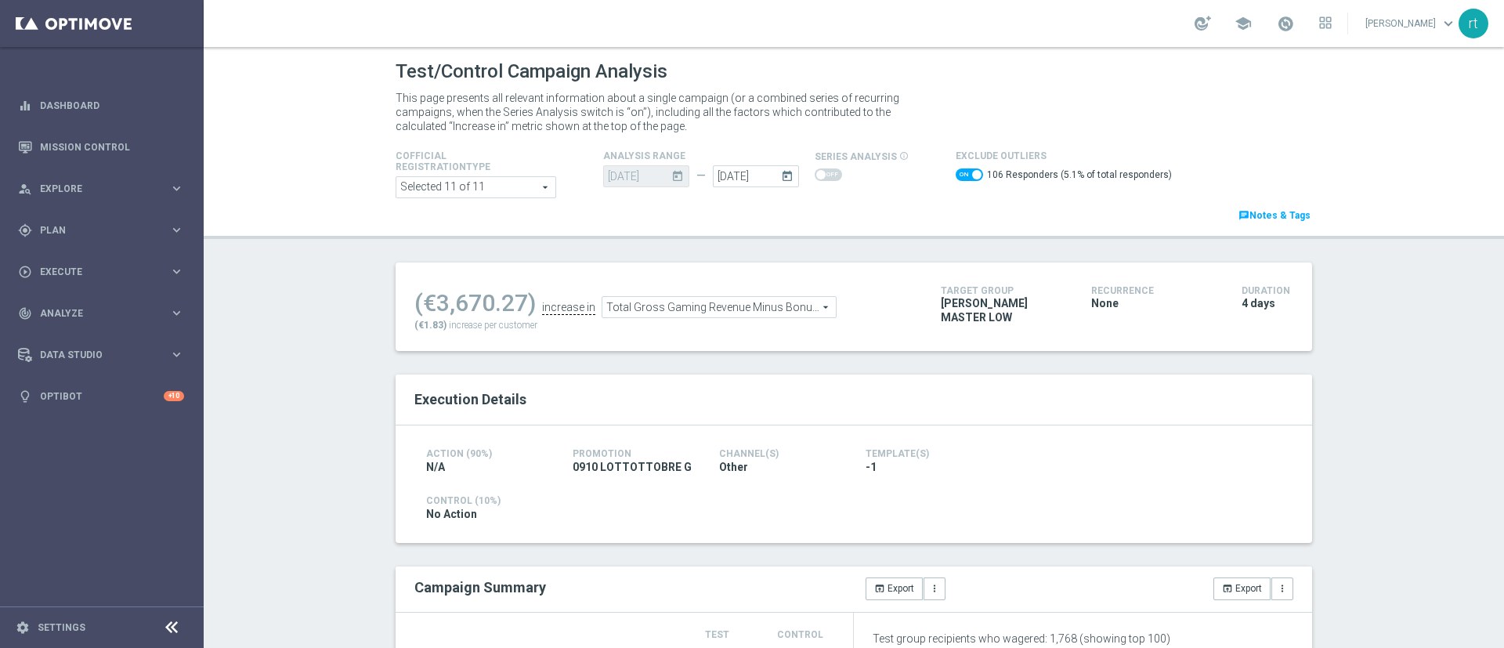
click at [956, 170] on span at bounding box center [968, 174] width 27 height 13
click at [956, 170] on input "checkbox" at bounding box center [968, 174] width 27 height 13
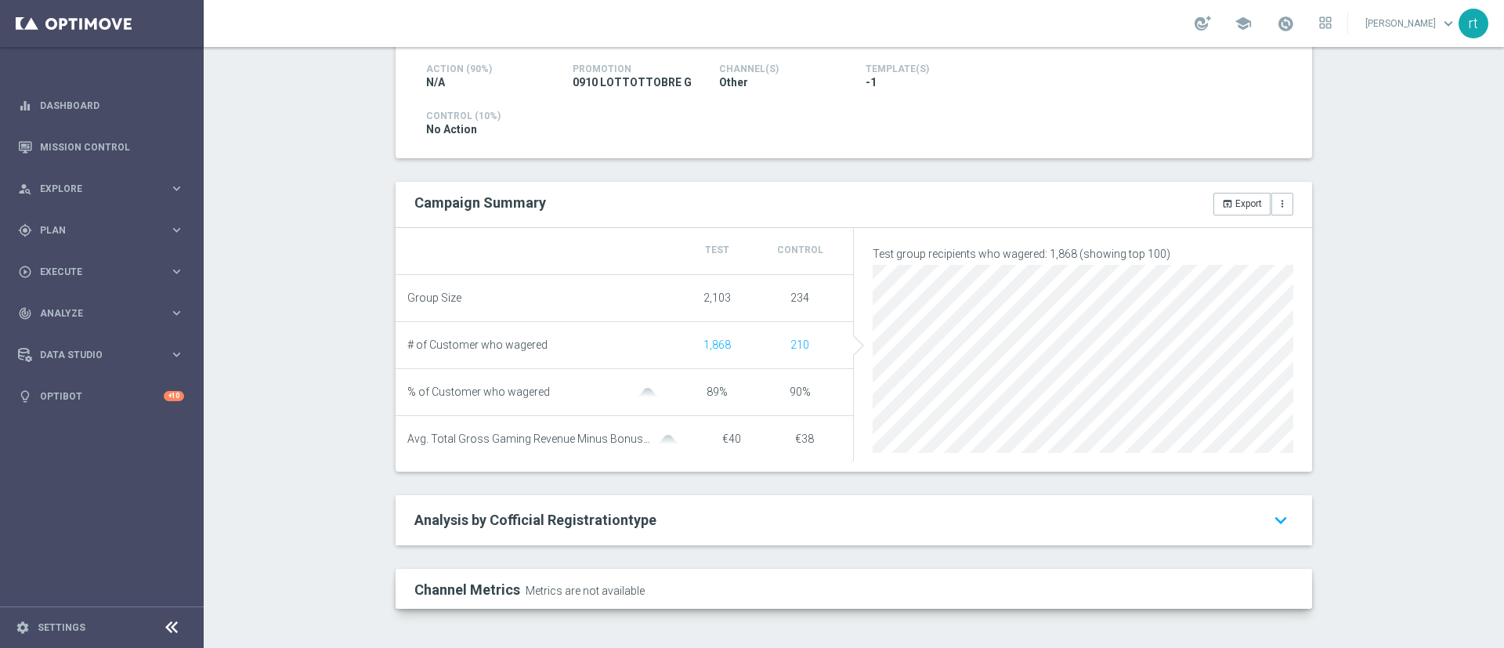
scroll to position [26, 0]
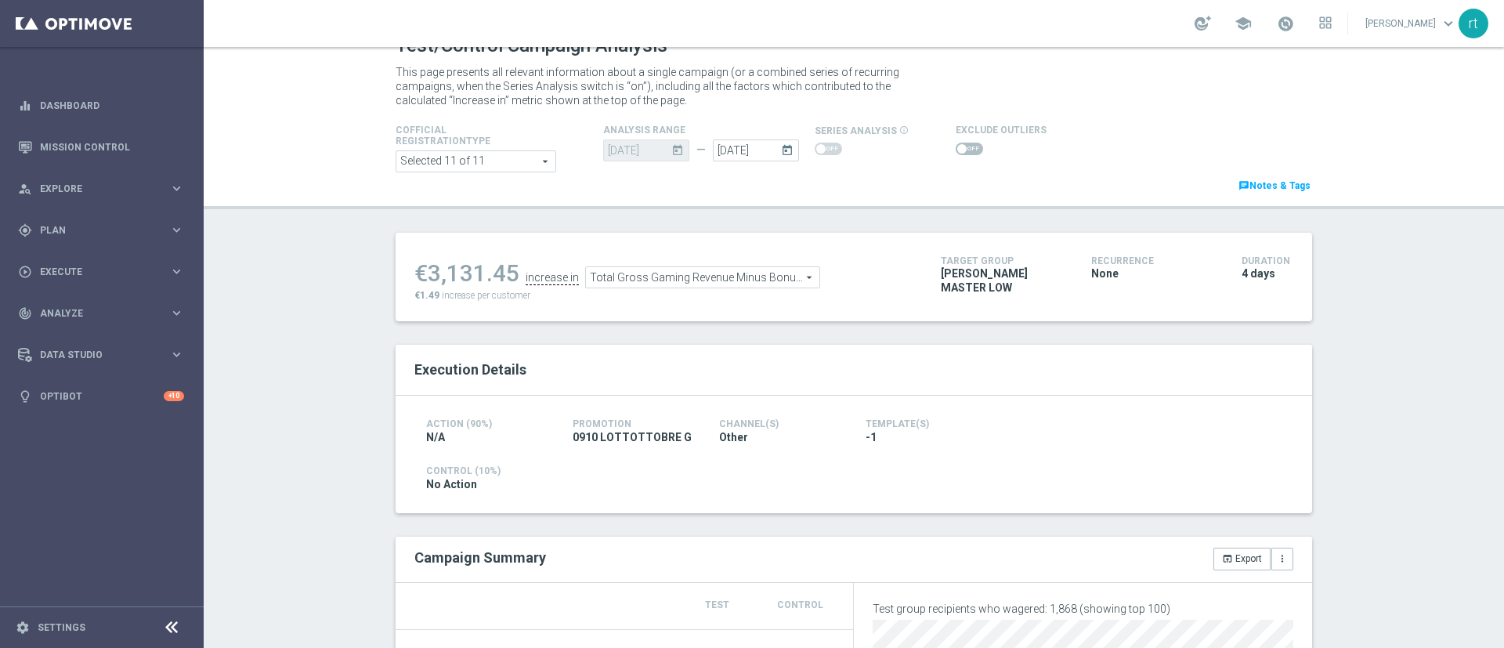
click at [955, 145] on span at bounding box center [968, 149] width 27 height 13
click at [955, 145] on input "checkbox" at bounding box center [968, 149] width 27 height 13
click at [743, 282] on span "Total Gross Gaming Revenue Minus Bonus Wagared" at bounding box center [718, 281] width 233 height 20
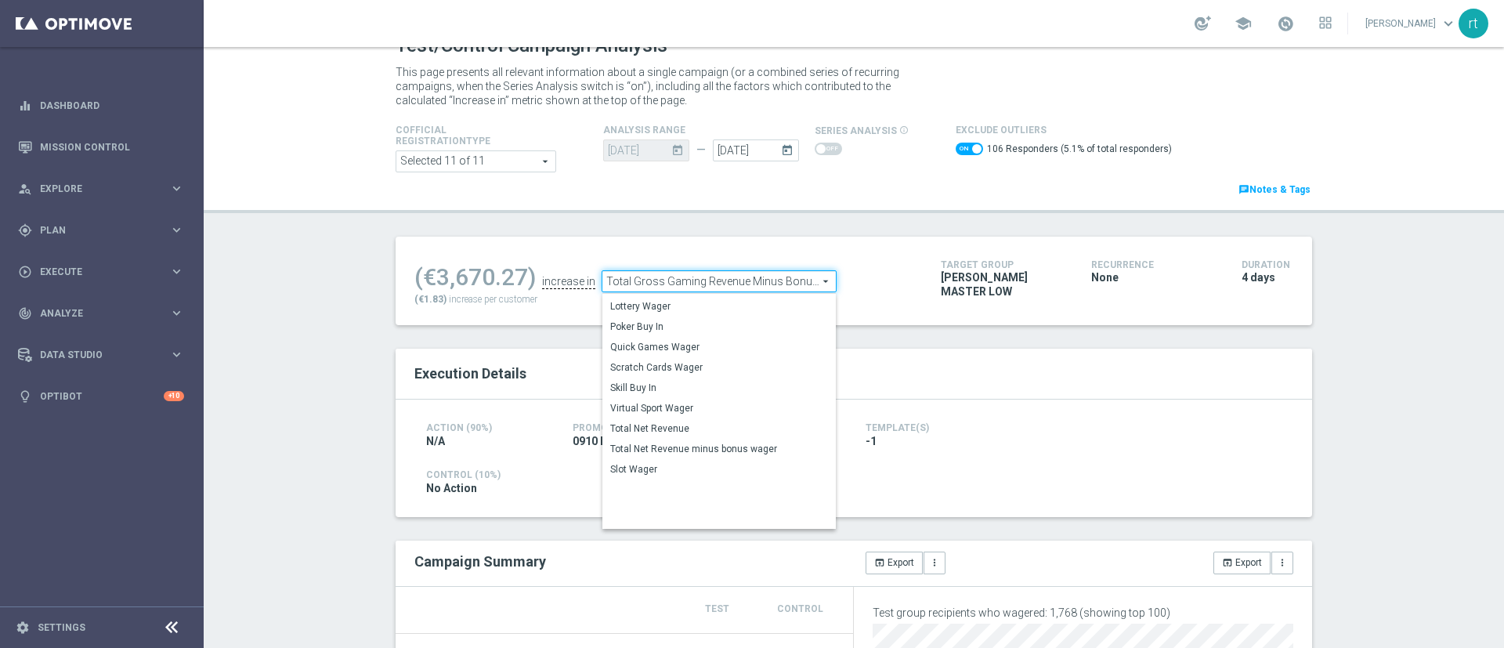
scroll to position [77, 0]
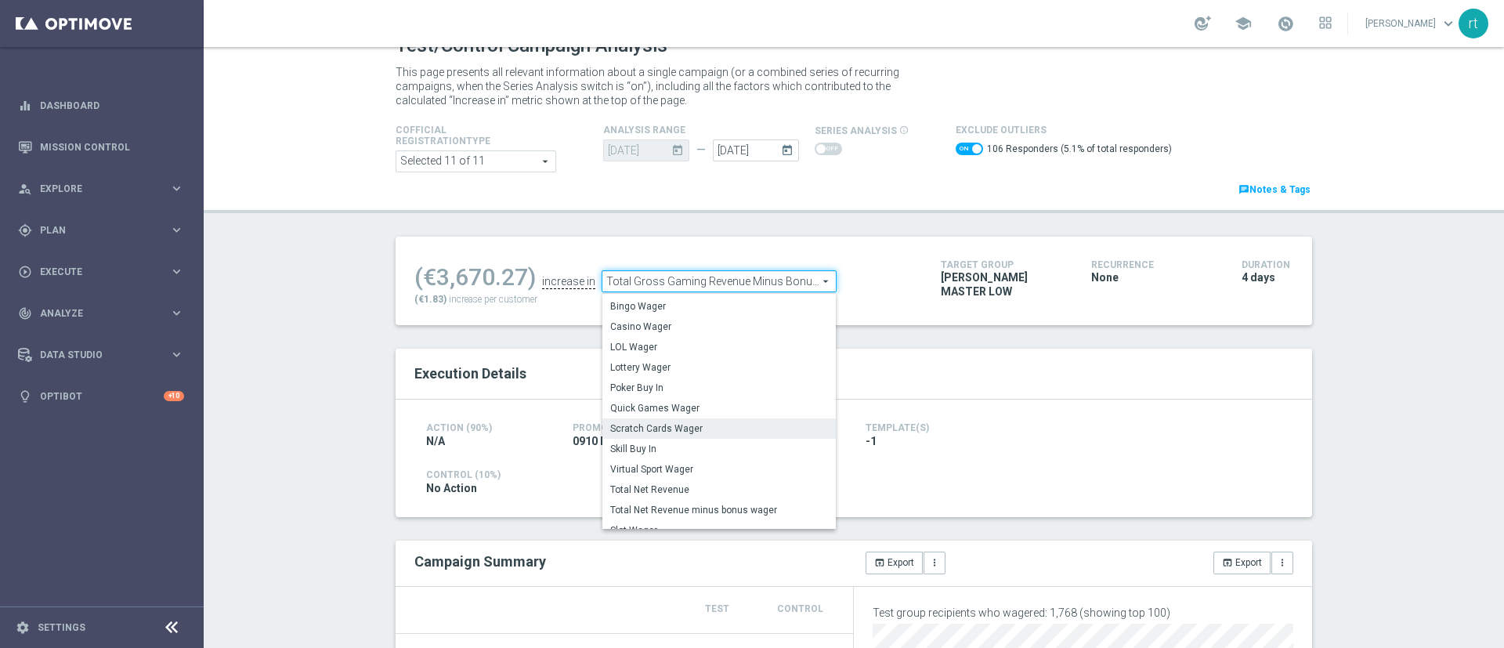
click at [669, 427] on span "Scratch Cards Wager" at bounding box center [719, 428] width 218 height 13
checkbox input "false"
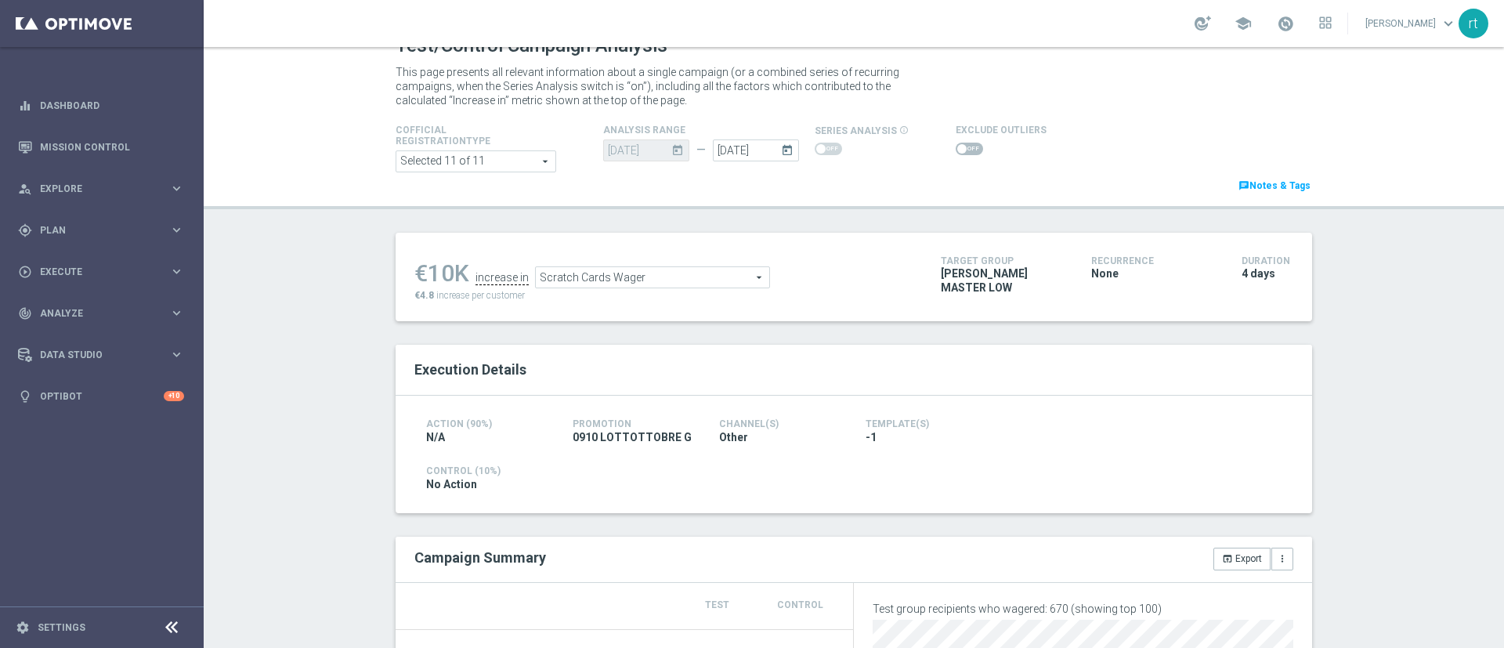
click at [729, 273] on span "Scratch Cards Wager" at bounding box center [652, 277] width 233 height 20
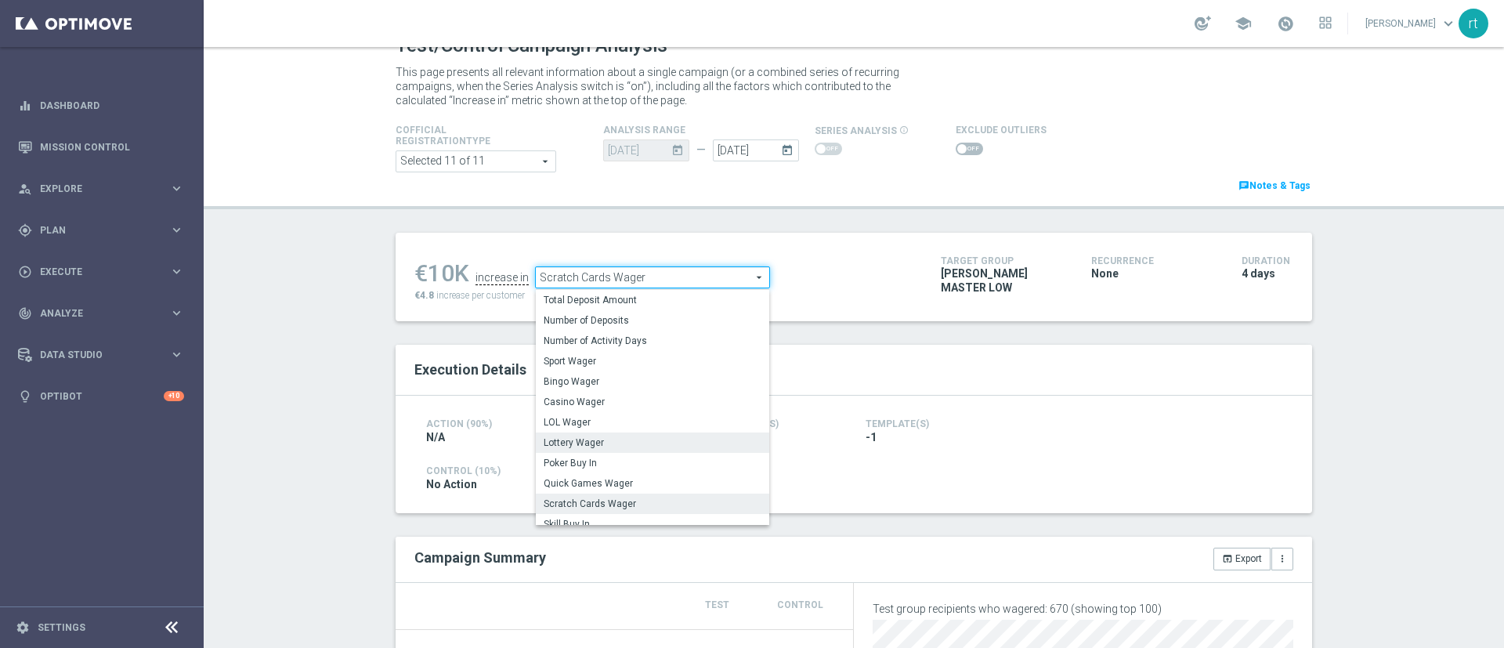
click at [590, 439] on span "Lottery Wager" at bounding box center [653, 442] width 218 height 13
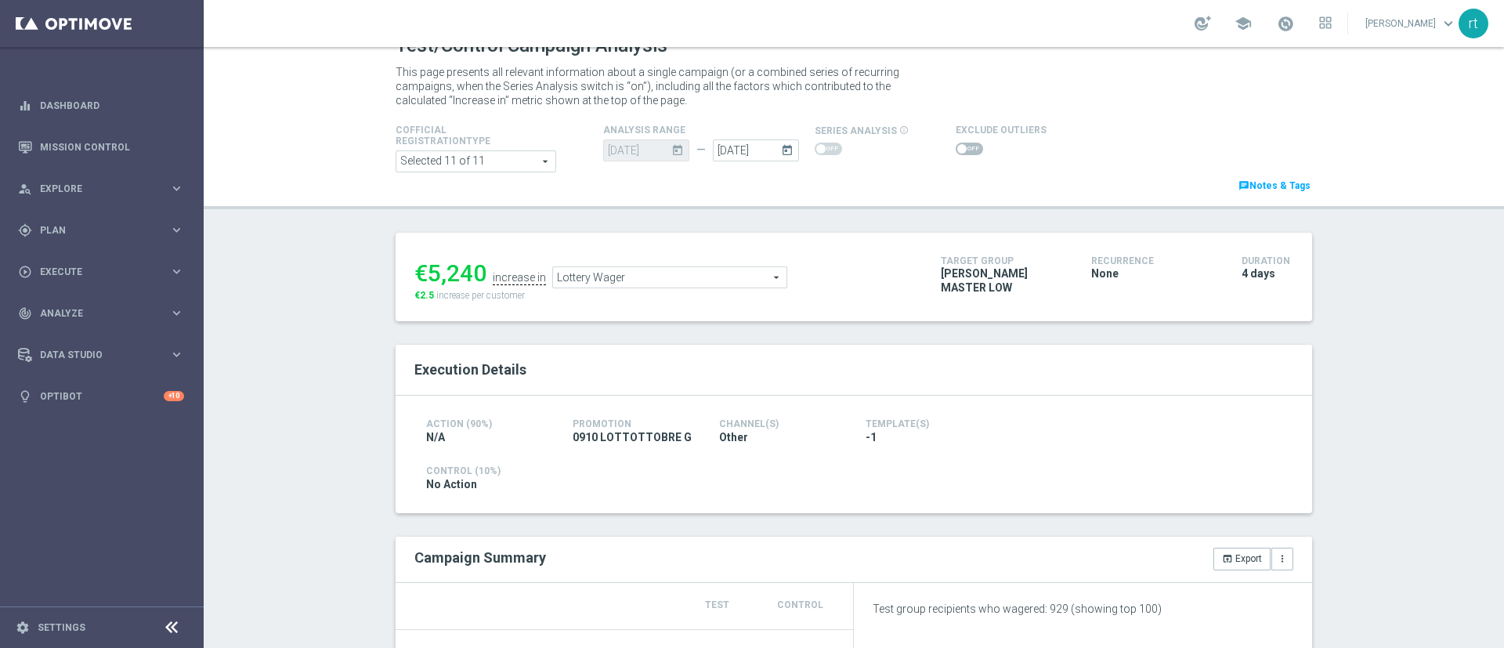
click at [687, 282] on span "Lottery Wager" at bounding box center [669, 277] width 233 height 20
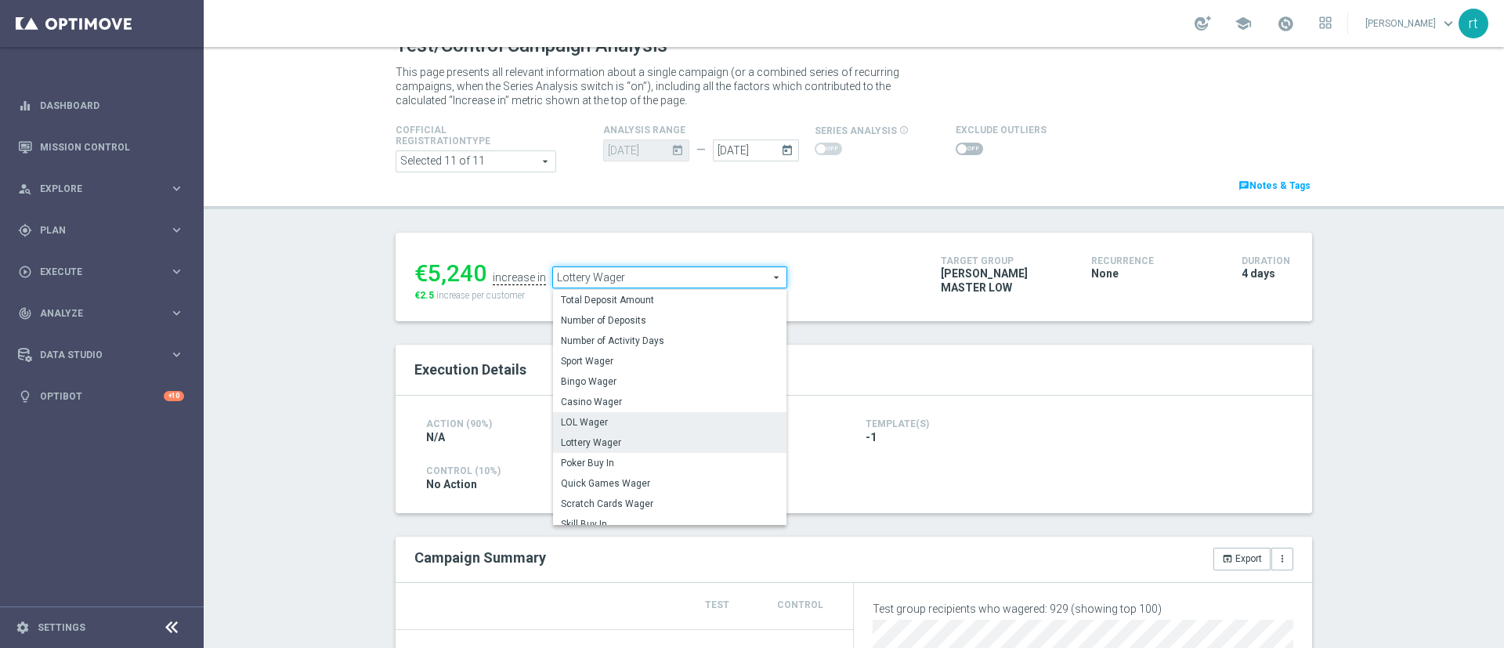
click at [626, 419] on span "LOL Wager" at bounding box center [670, 422] width 218 height 13
type input "LOL Wager"
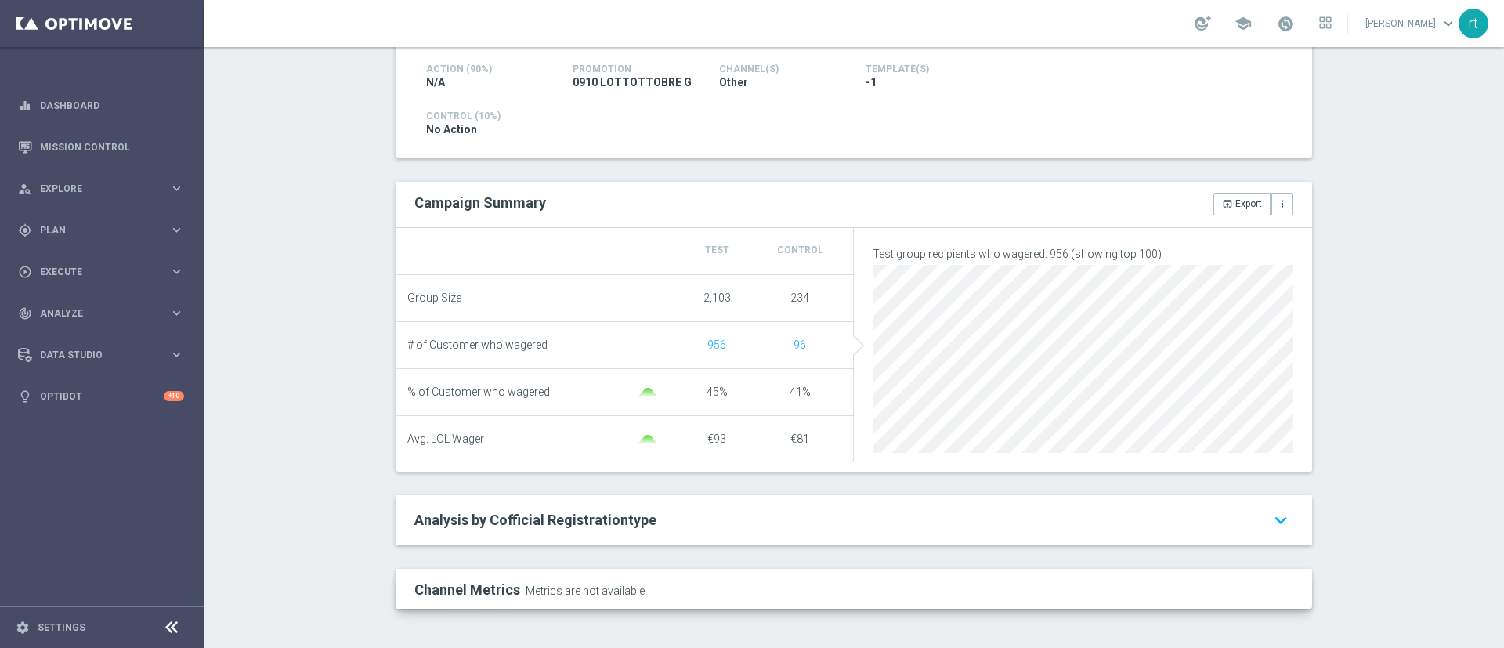
scroll to position [85, 0]
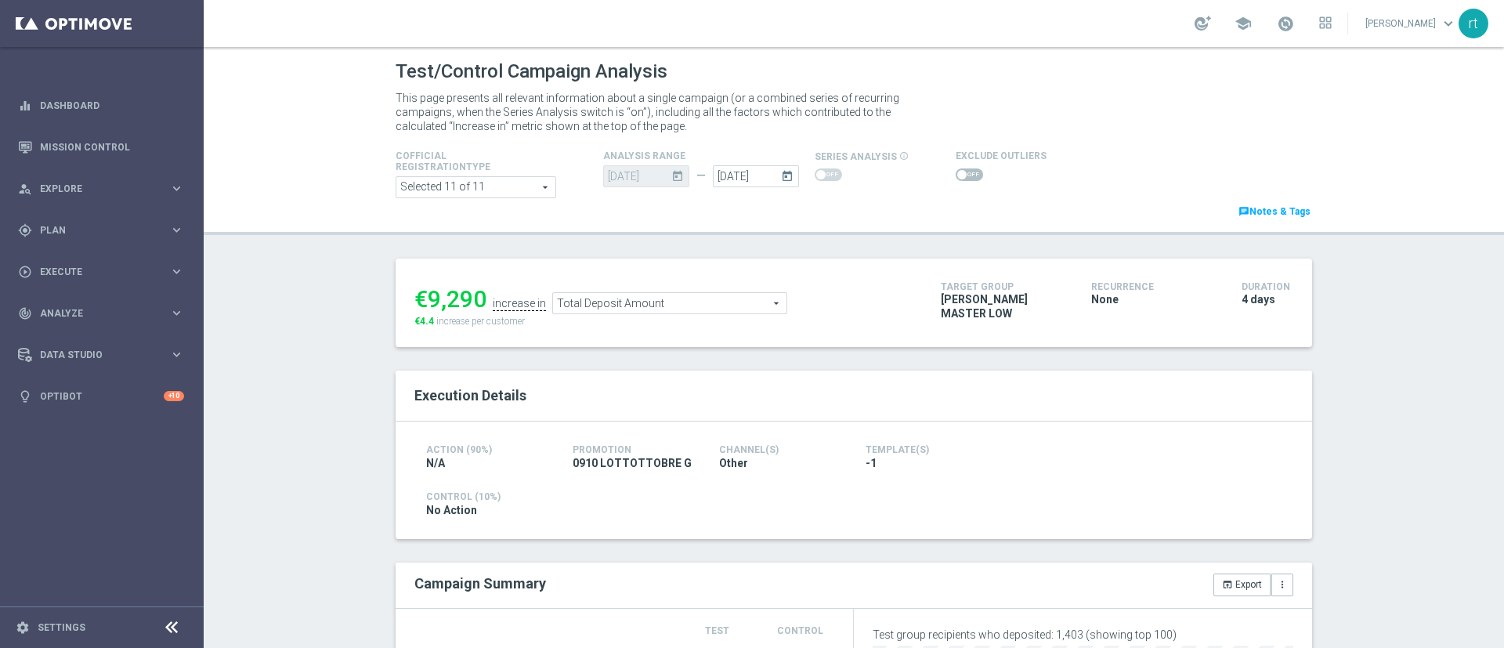
click at [562, 301] on span "Total Deposit Amount" at bounding box center [669, 303] width 233 height 20
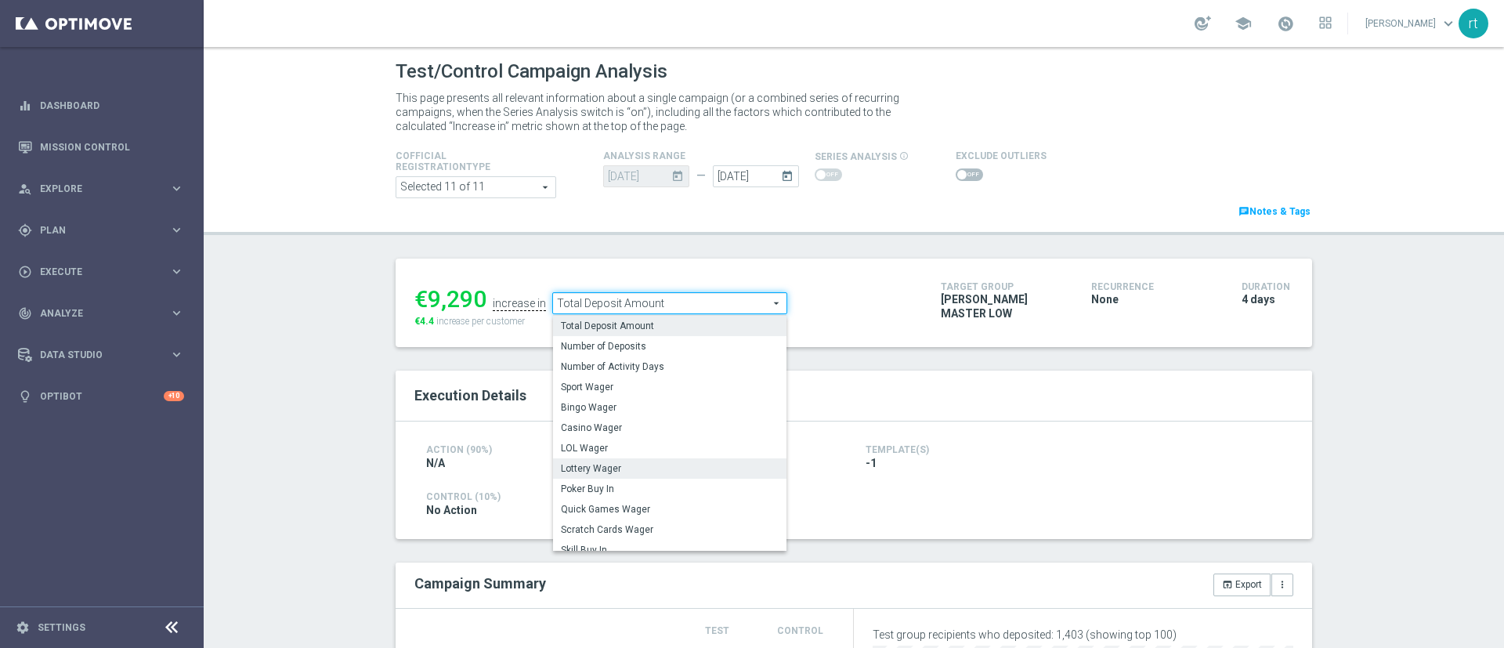
click at [577, 470] on span "Lottery Wager" at bounding box center [670, 468] width 218 height 13
type input "Lottery Wager"
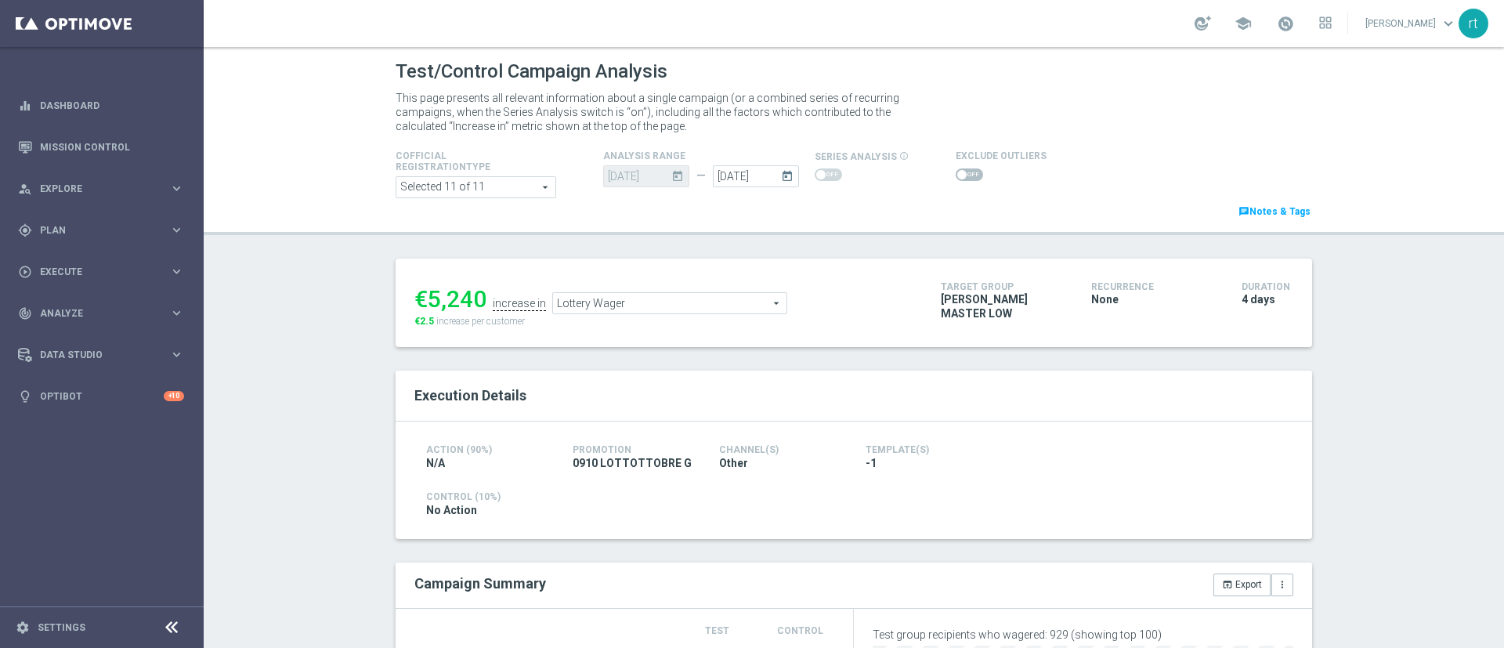
click at [957, 175] on span at bounding box center [968, 174] width 27 height 13
click at [957, 175] on input "checkbox" at bounding box center [968, 174] width 27 height 13
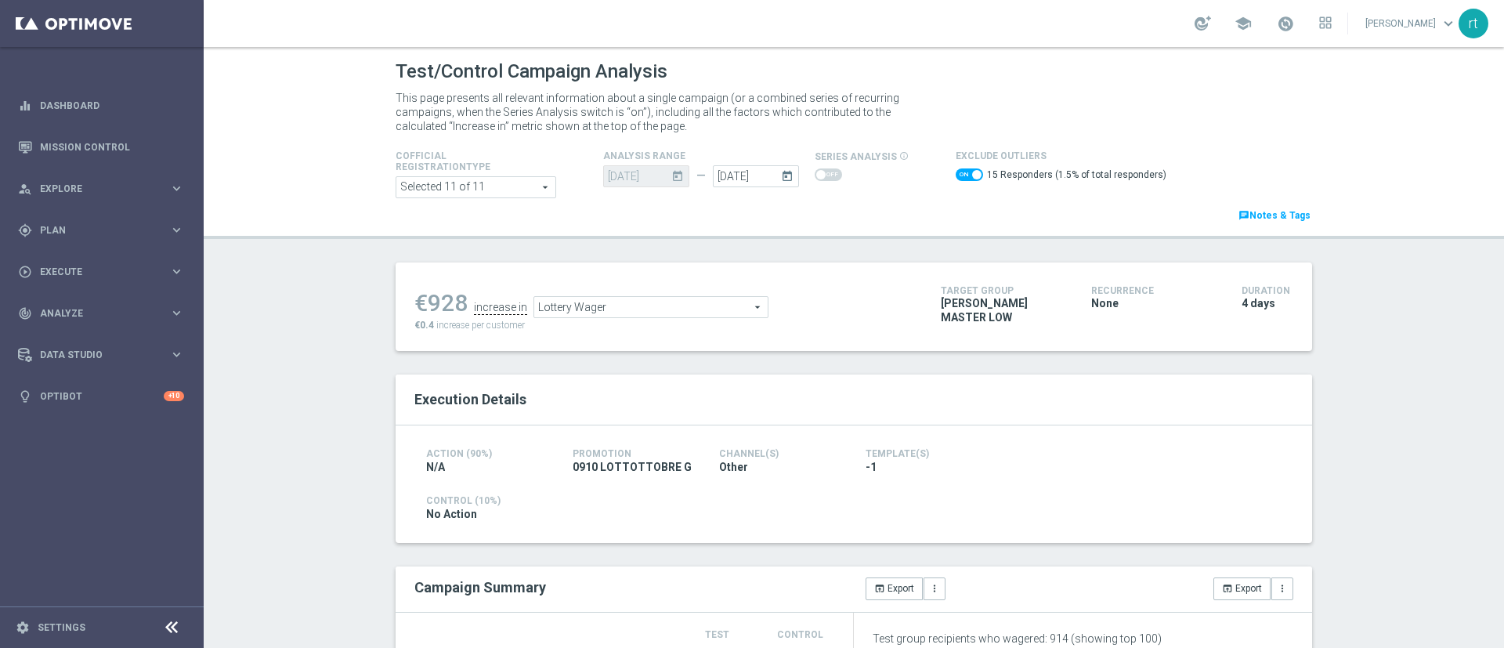
click at [955, 171] on span at bounding box center [968, 174] width 27 height 13
click at [955, 171] on input "checkbox" at bounding box center [968, 174] width 27 height 13
checkbox input "false"
